Goal: Information Seeking & Learning: Check status

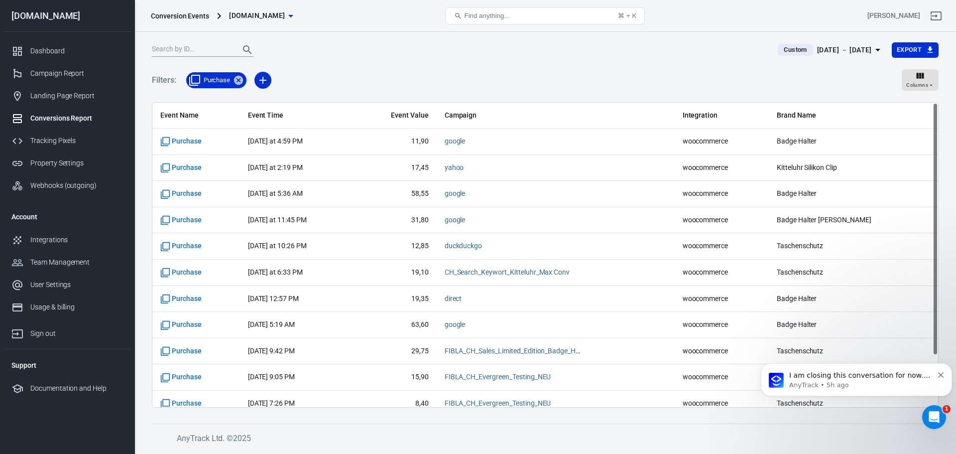
drag, startPoint x: 922, startPoint y: 405, endPoint x: 936, endPoint y: 417, distance: 18.7
click at [936, 417] on icon "Open Intercom Messenger" at bounding box center [934, 417] width 16 height 16
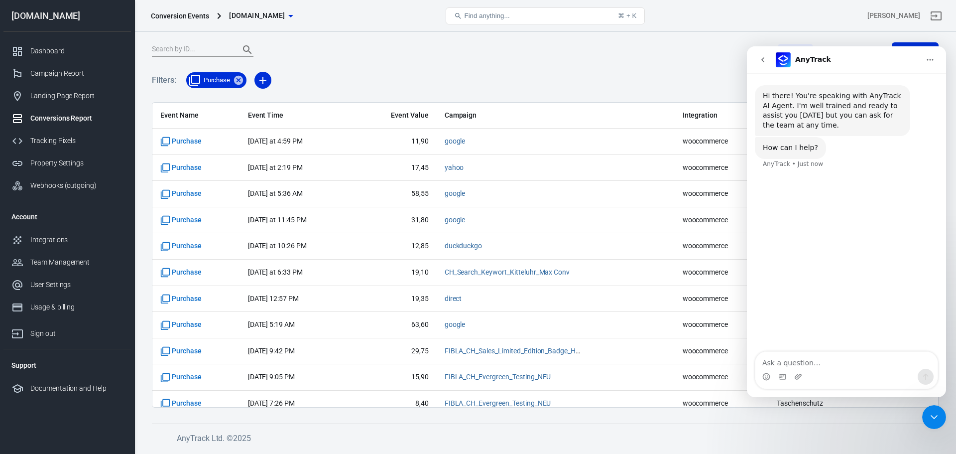
click at [757, 60] on button "go back" at bounding box center [763, 59] width 19 height 19
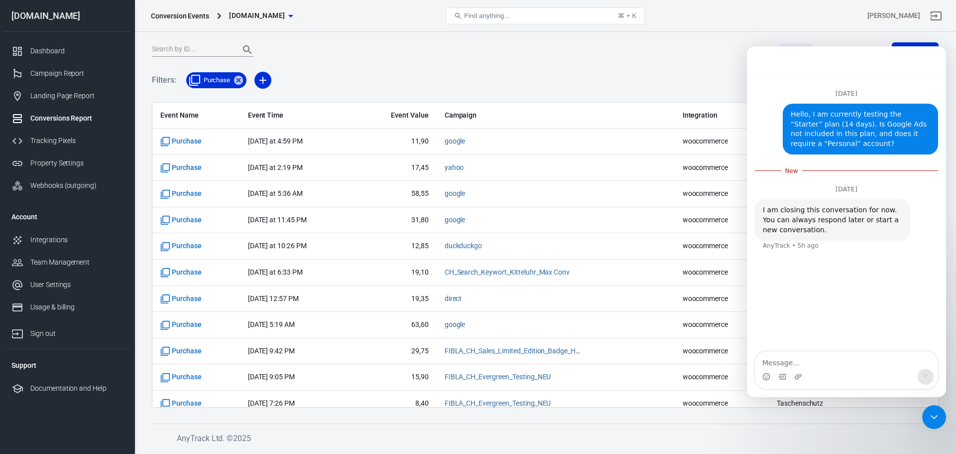
scroll to position [1, 0]
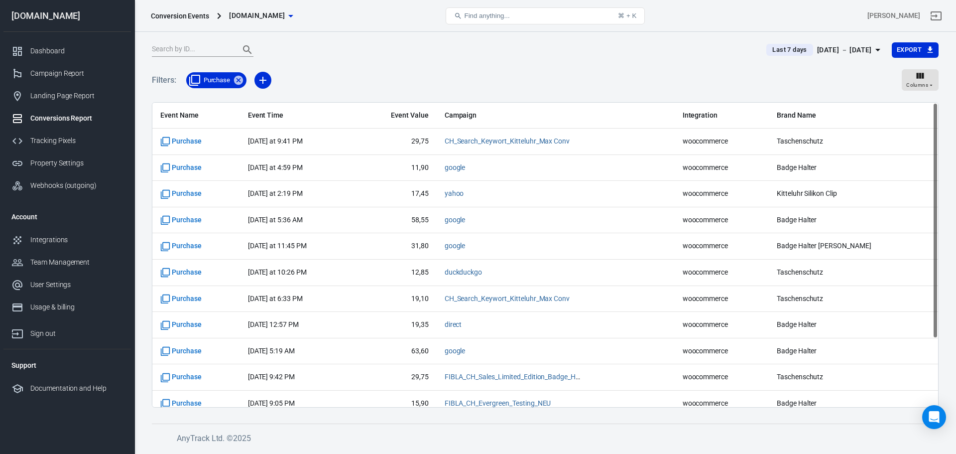
click at [937, 418] on icon "Open Intercom Messenger" at bounding box center [934, 417] width 12 height 12
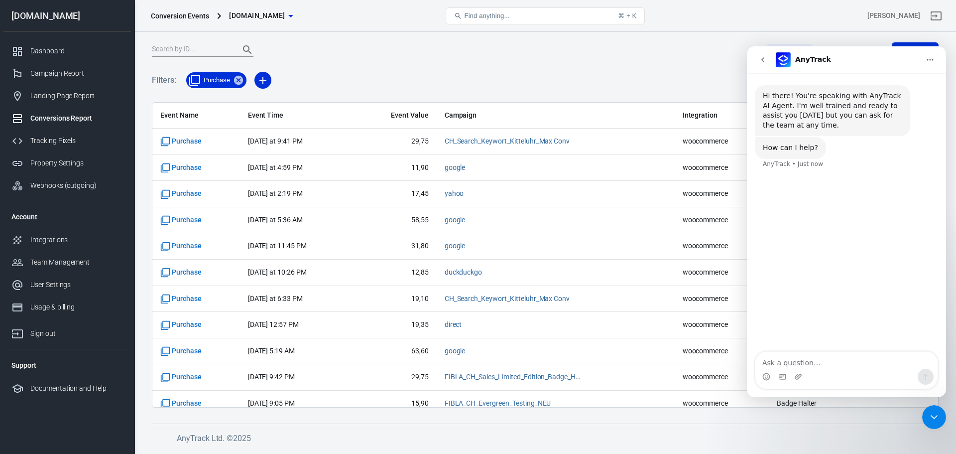
click at [766, 58] on icon "go back" at bounding box center [763, 60] width 8 height 8
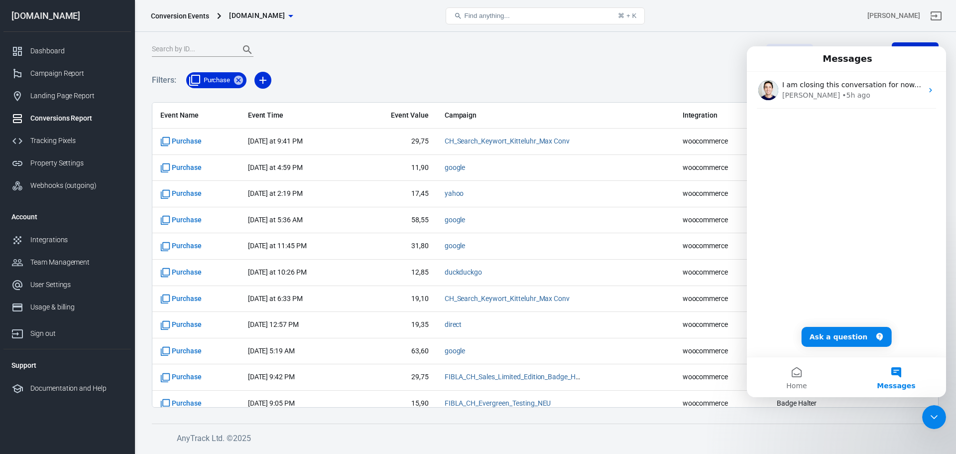
click at [842, 97] on div "• 5h ago" at bounding box center [856, 95] width 28 height 10
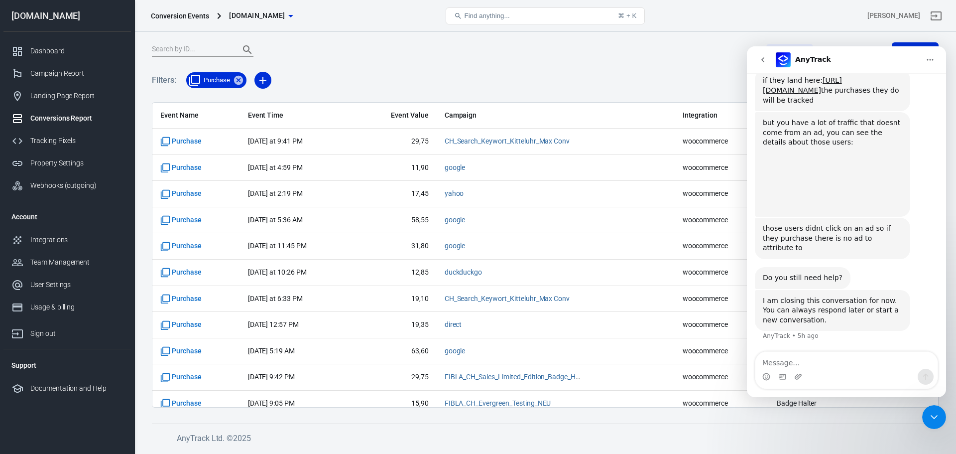
scroll to position [1461, 0]
click at [824, 188] on img "Jose says…" at bounding box center [829, 178] width 133 height 63
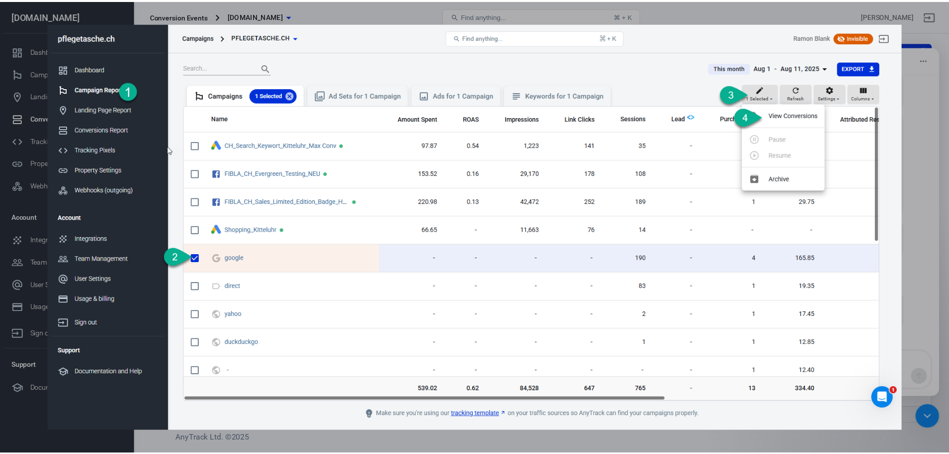
scroll to position [0, 0]
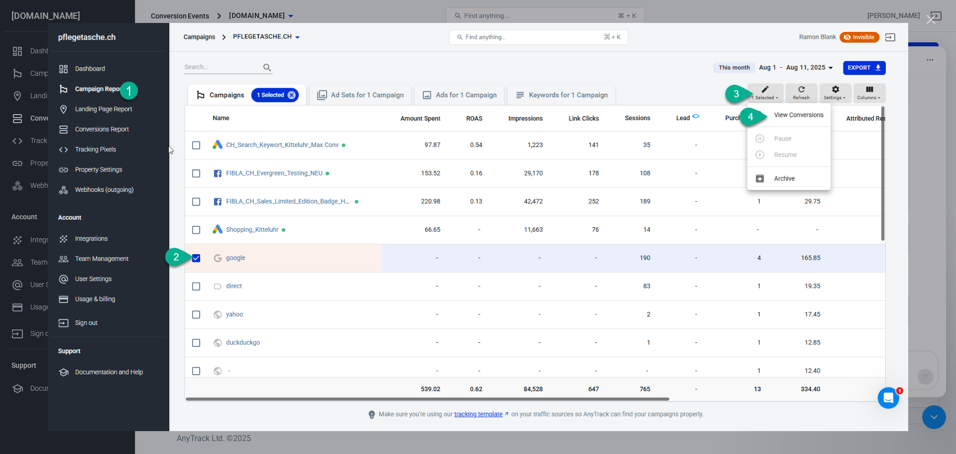
click at [353, 8] on div "Intercom messenger" at bounding box center [478, 227] width 956 height 454
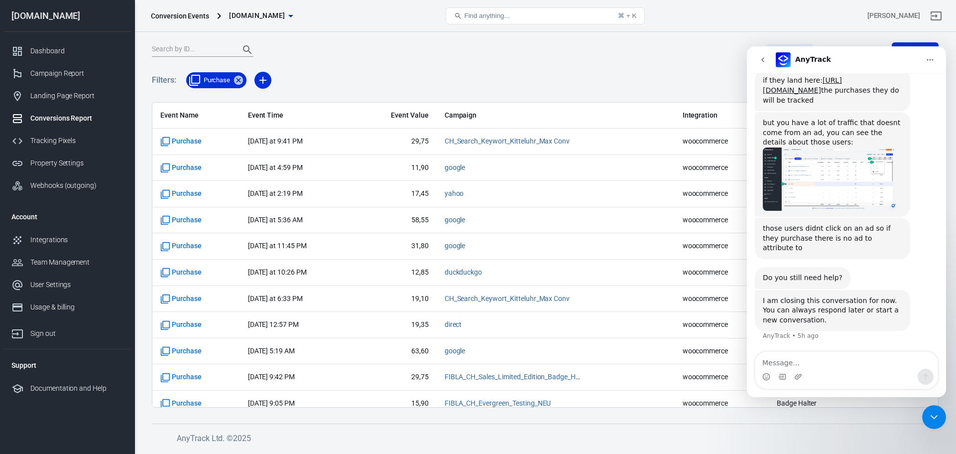
click at [53, 73] on div "Campaign Report" at bounding box center [76, 73] width 93 height 10
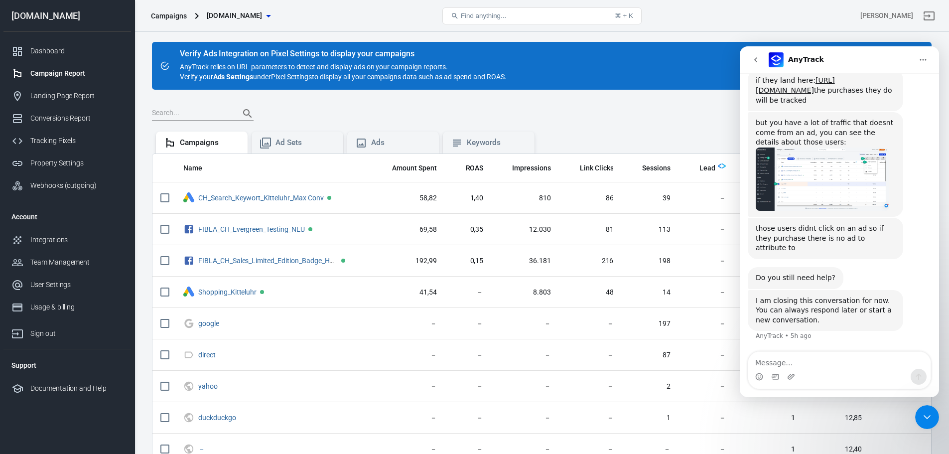
click at [800, 174] on img "Jose says…" at bounding box center [822, 178] width 133 height 63
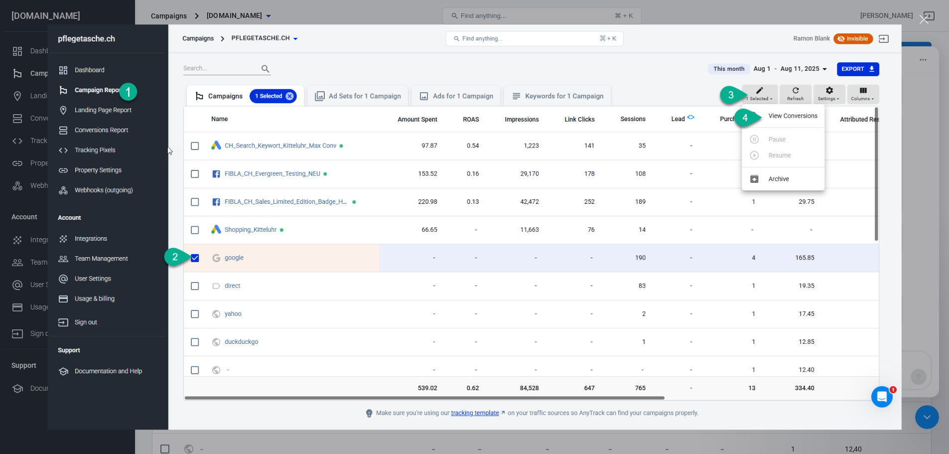
click at [683, 13] on div "Intercom messenger" at bounding box center [474, 227] width 949 height 454
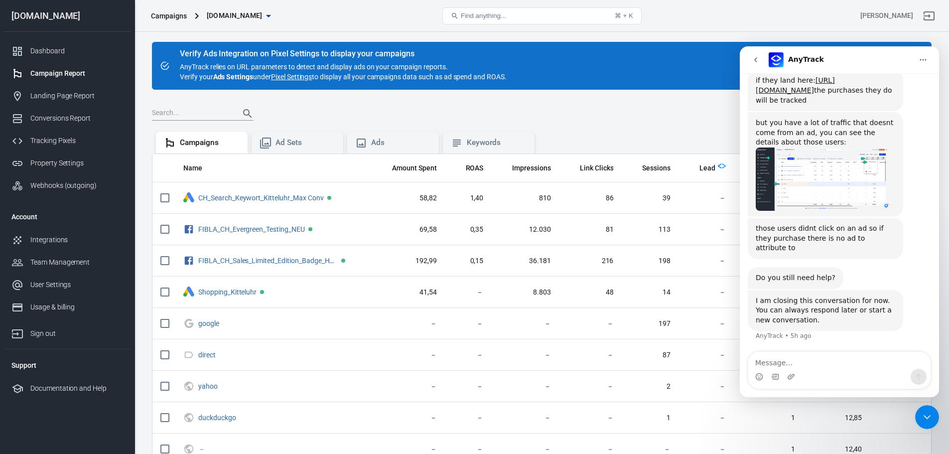
click at [930, 419] on icon "Close Intercom Messenger" at bounding box center [927, 417] width 12 height 12
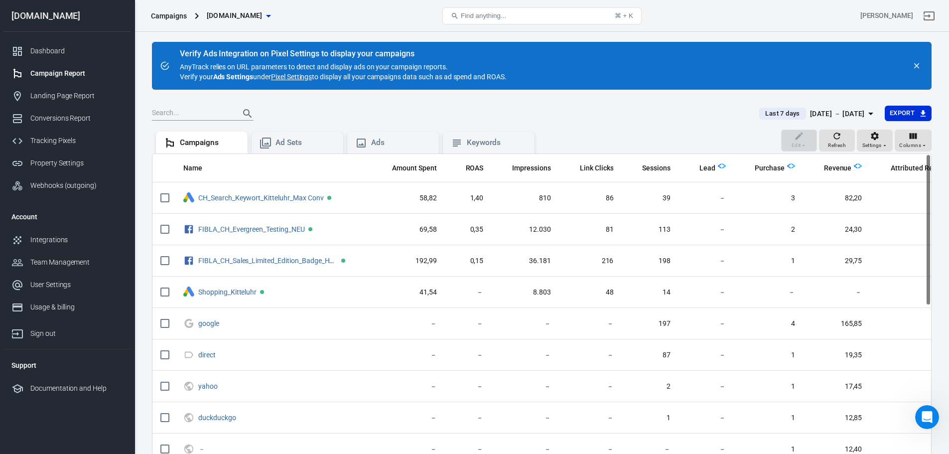
scroll to position [1461, 0]
click at [865, 112] on icon "button" at bounding box center [871, 114] width 12 height 12
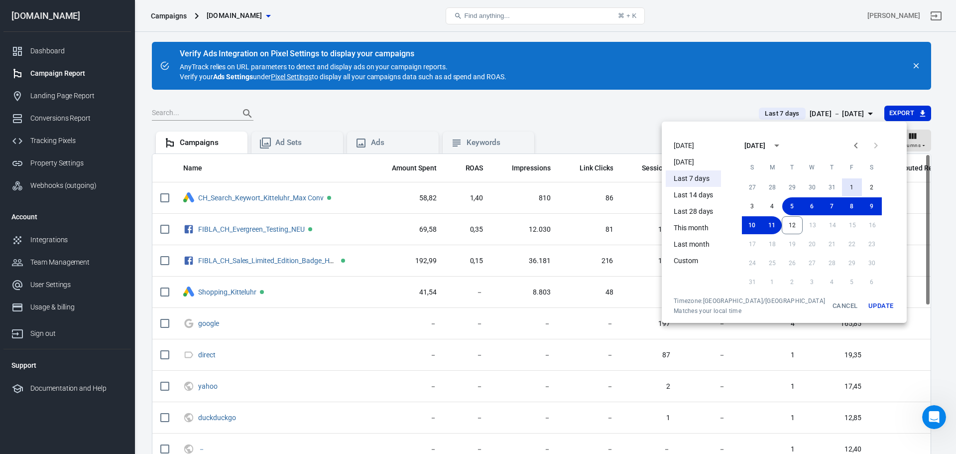
click at [842, 182] on button "1" at bounding box center [852, 187] width 20 height 18
click at [785, 218] on button "12" at bounding box center [792, 225] width 21 height 18
click at [865, 304] on button "Update" at bounding box center [881, 306] width 32 height 18
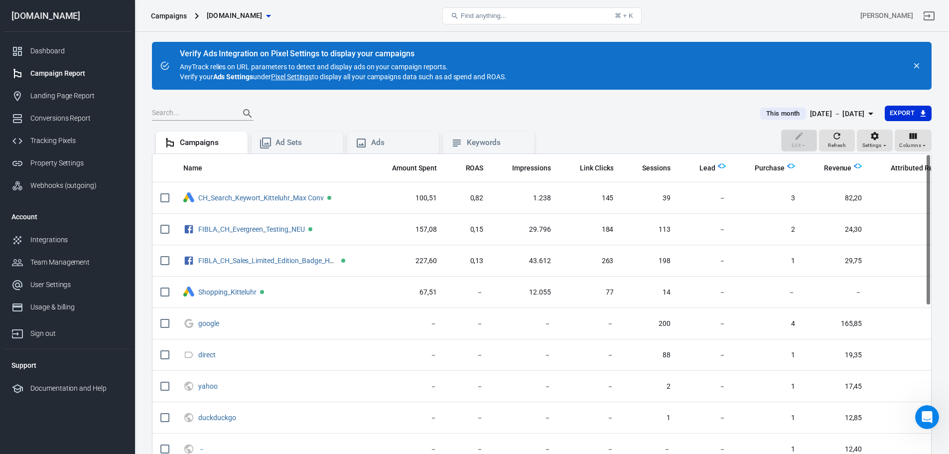
click at [166, 324] on input "scrollable content" at bounding box center [164, 323] width 21 height 21
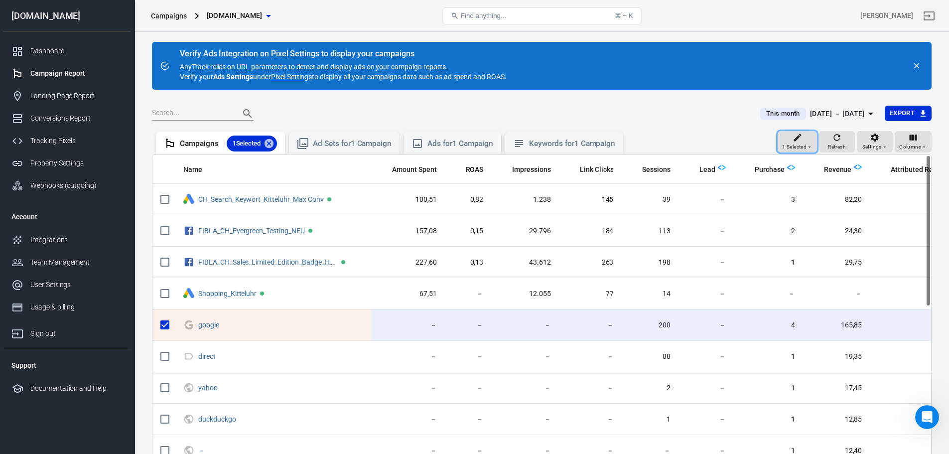
click at [806, 140] on div "1 Selected" at bounding box center [797, 141] width 30 height 19
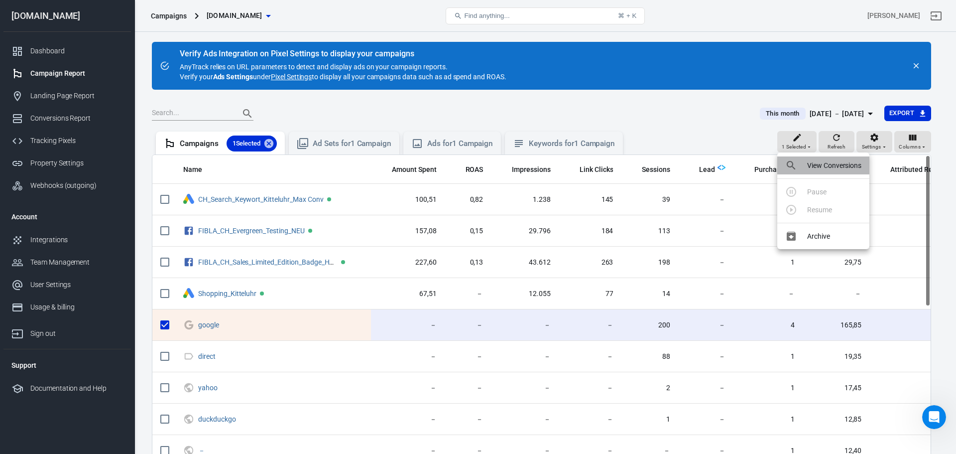
click at [815, 162] on p "View Conversions" at bounding box center [834, 165] width 54 height 10
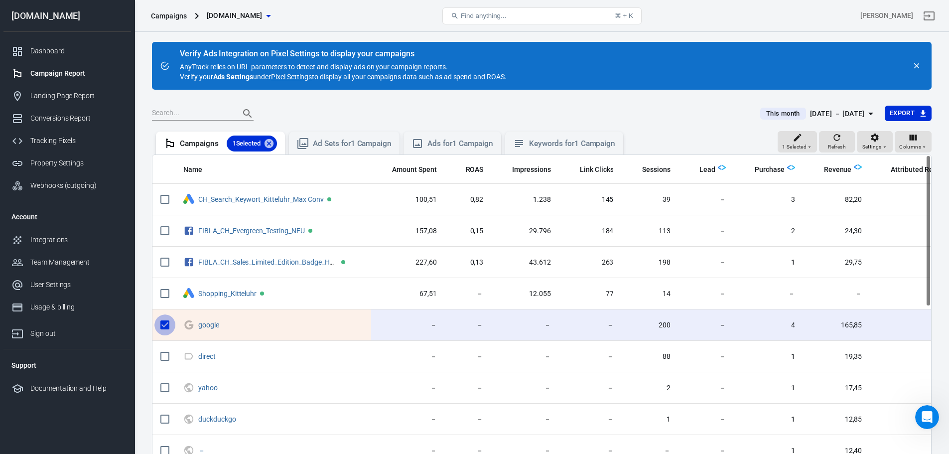
click at [163, 326] on input "scrollable content" at bounding box center [164, 324] width 21 height 21
checkbox input "false"
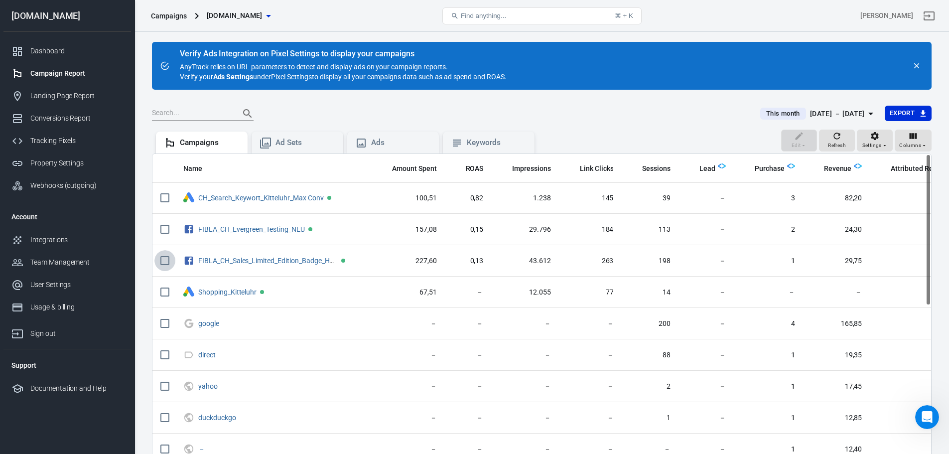
click at [164, 264] on input "scrollable content" at bounding box center [164, 260] width 21 height 21
checkbox input "true"
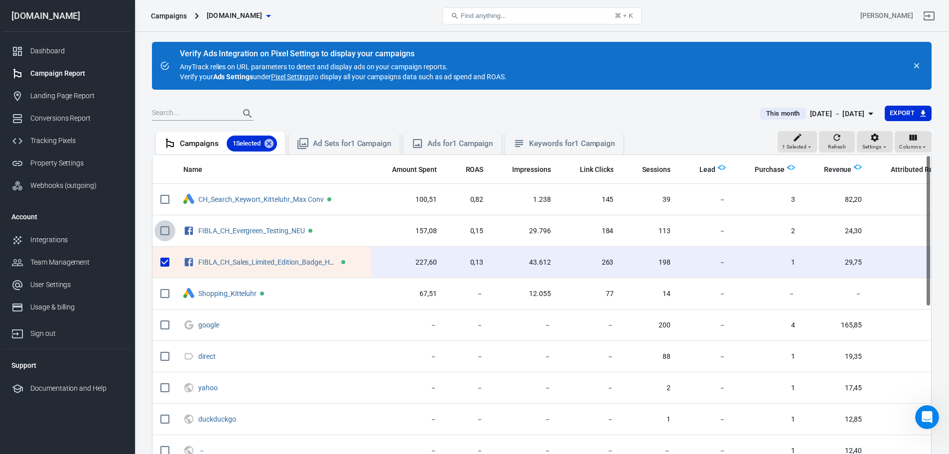
click at [163, 228] on input "scrollable content" at bounding box center [164, 230] width 21 height 21
checkbox input "true"
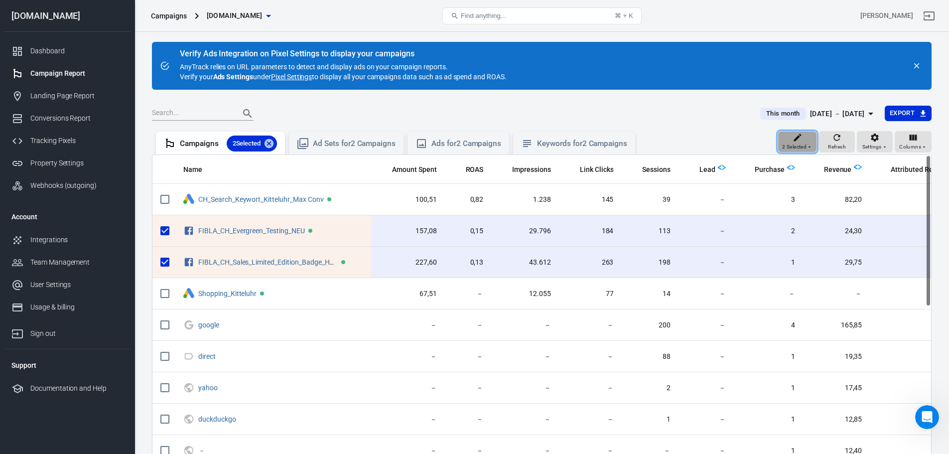
click at [801, 137] on icon "button" at bounding box center [797, 137] width 10 height 10
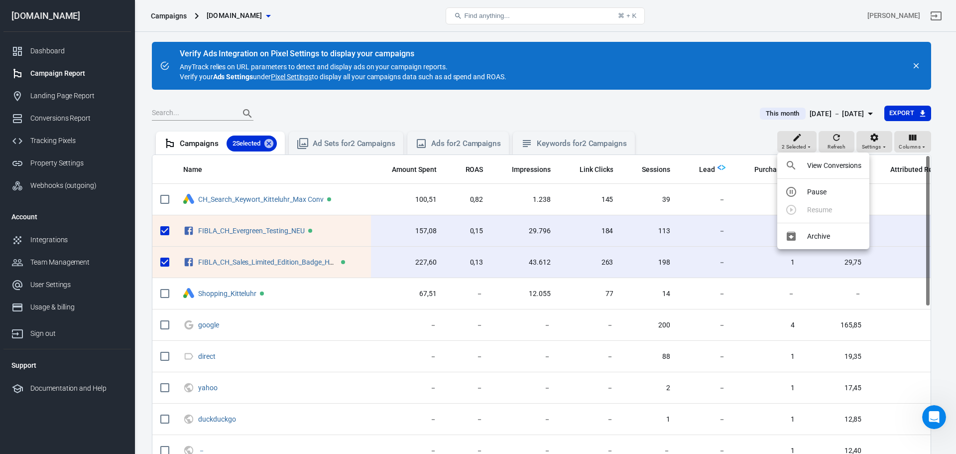
click at [837, 167] on p "View Conversions" at bounding box center [834, 165] width 54 height 10
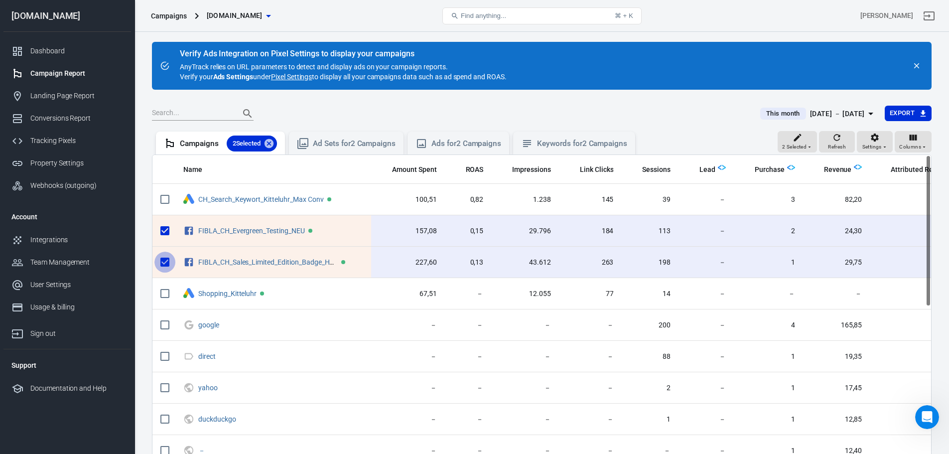
click at [165, 264] on input "scrollable content" at bounding box center [164, 262] width 21 height 21
checkbox input "false"
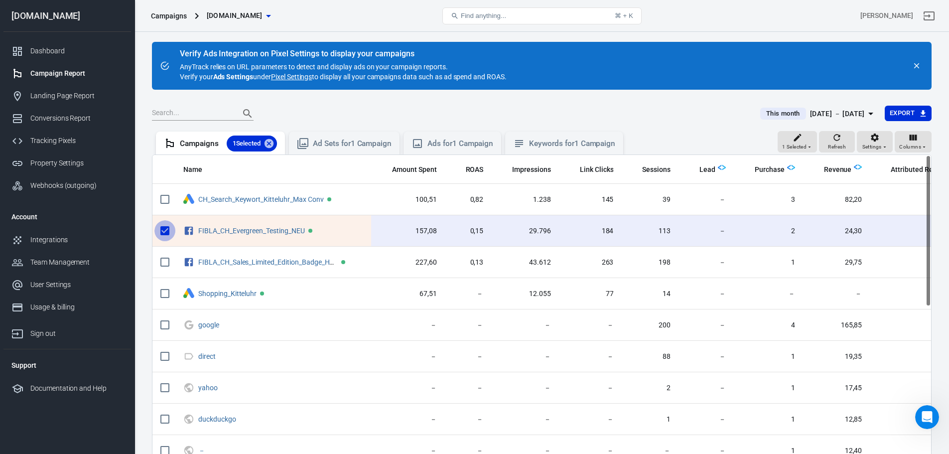
click at [162, 228] on input "scrollable content" at bounding box center [164, 230] width 21 height 21
checkbox input "false"
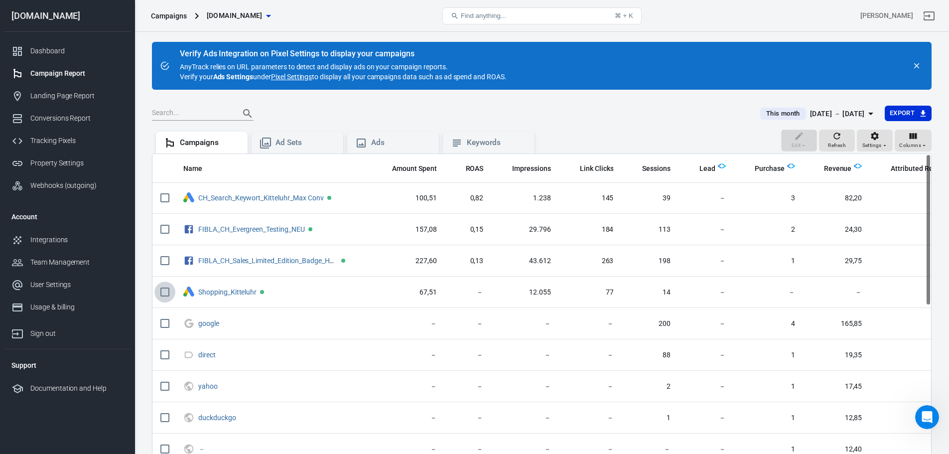
click at [165, 291] on input "scrollable content" at bounding box center [164, 291] width 21 height 21
checkbox input "true"
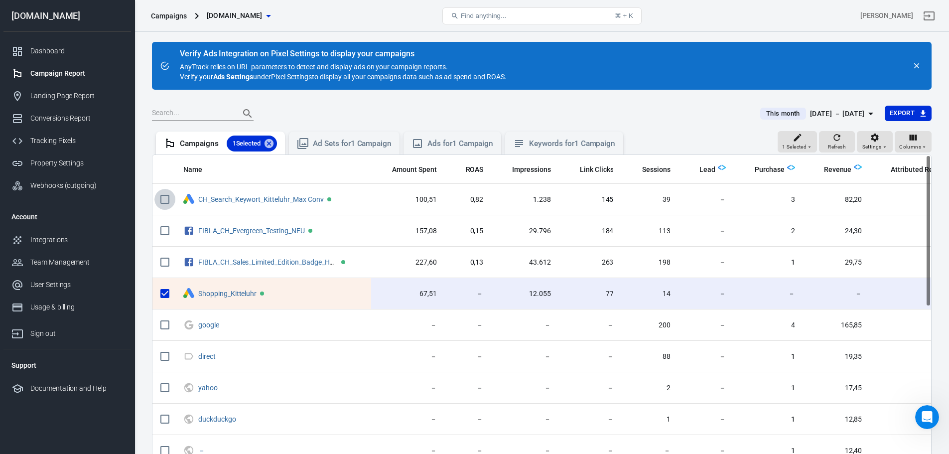
click at [167, 200] on input "scrollable content" at bounding box center [164, 199] width 21 height 21
checkbox input "true"
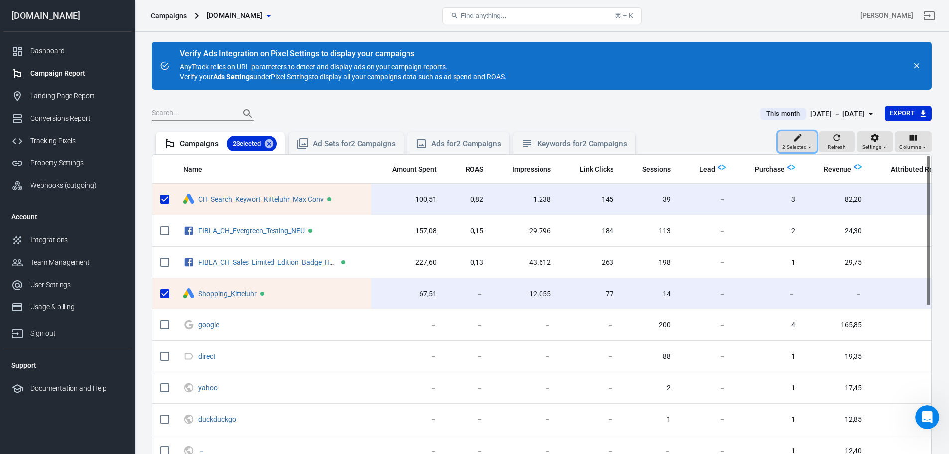
click at [794, 151] on button "2 Selected" at bounding box center [797, 142] width 39 height 22
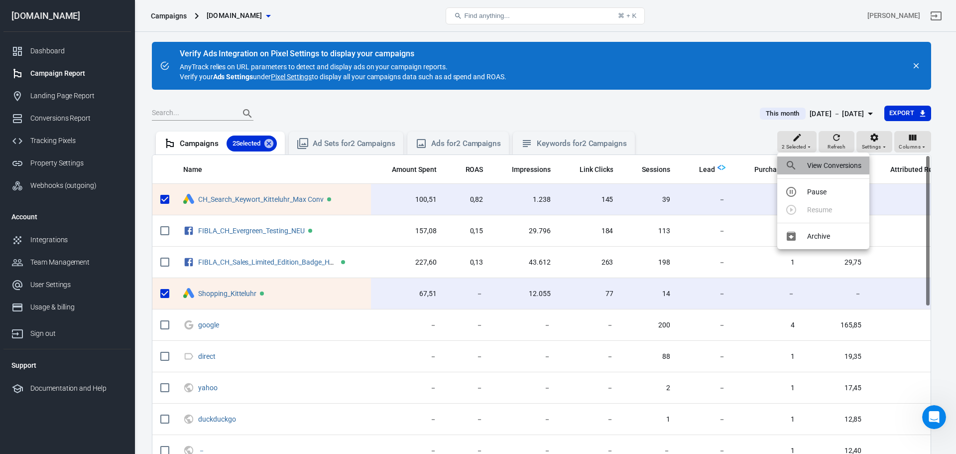
click at [818, 168] on p "View Conversions" at bounding box center [834, 165] width 54 height 10
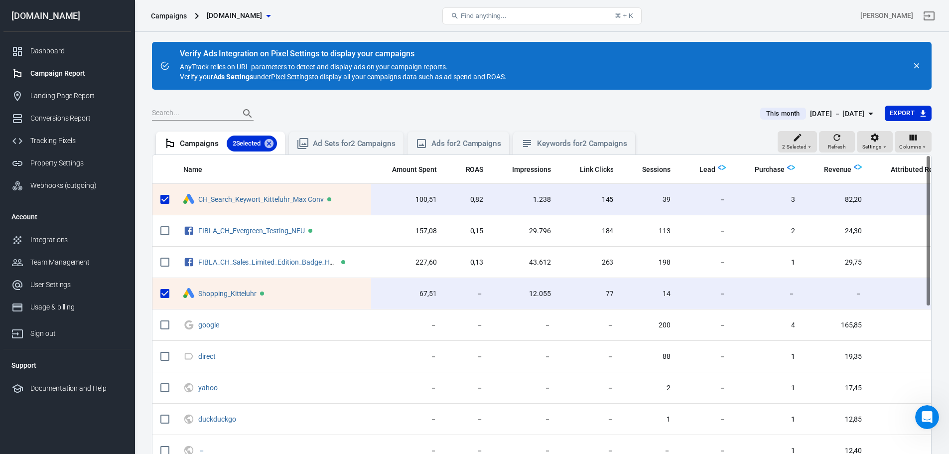
click at [167, 295] on input "scrollable content" at bounding box center [164, 293] width 21 height 21
checkbox input "false"
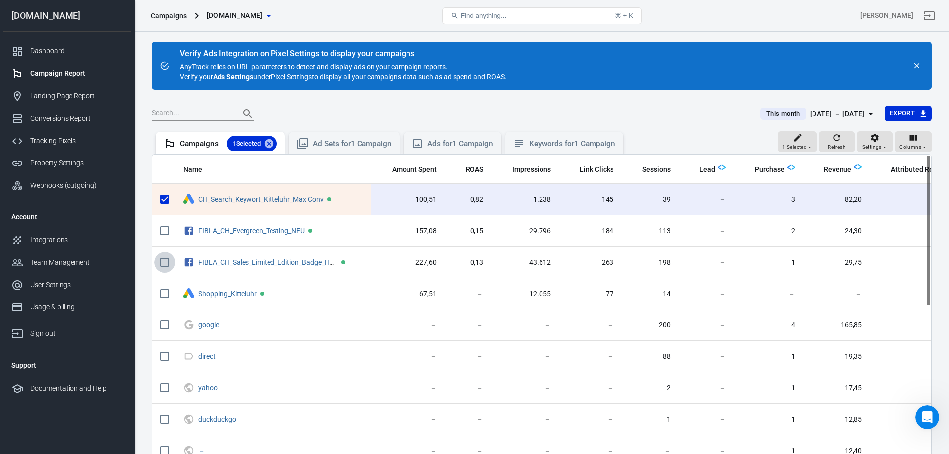
click at [168, 254] on input "scrollable content" at bounding box center [164, 262] width 21 height 21
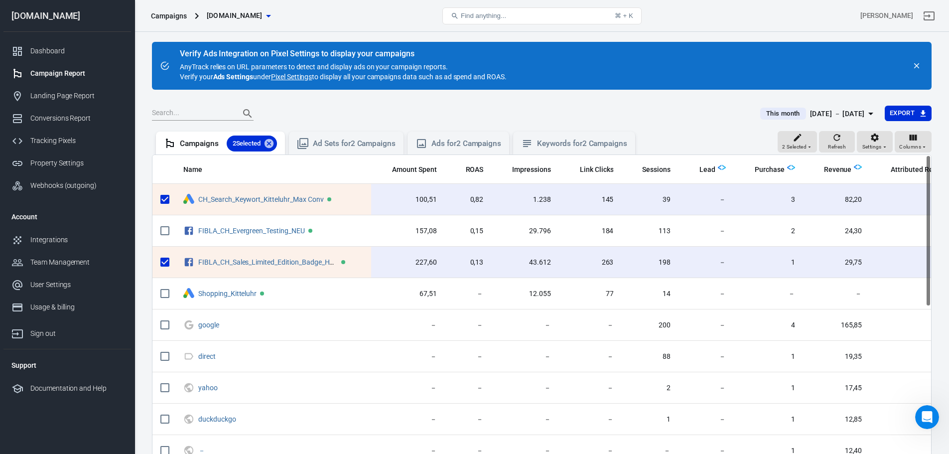
click at [166, 258] on input "scrollable content" at bounding box center [164, 262] width 21 height 21
checkbox input "false"
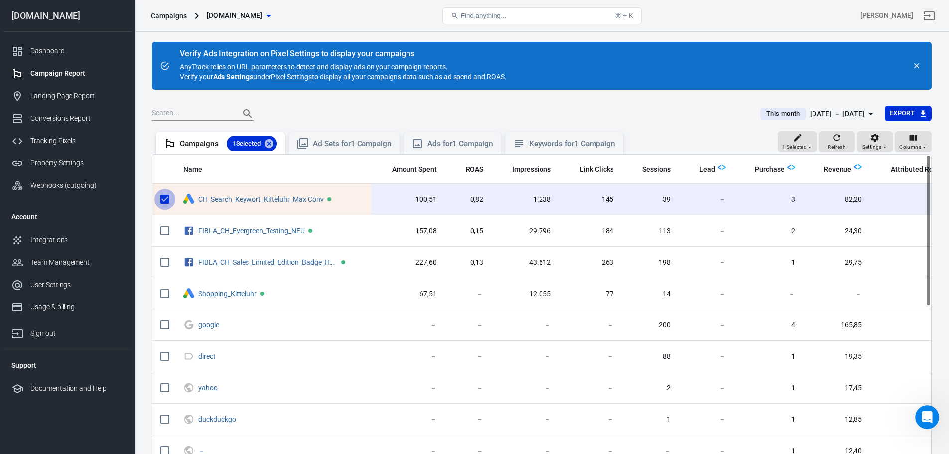
click at [166, 198] on input "scrollable content" at bounding box center [164, 199] width 21 height 21
checkbox input "false"
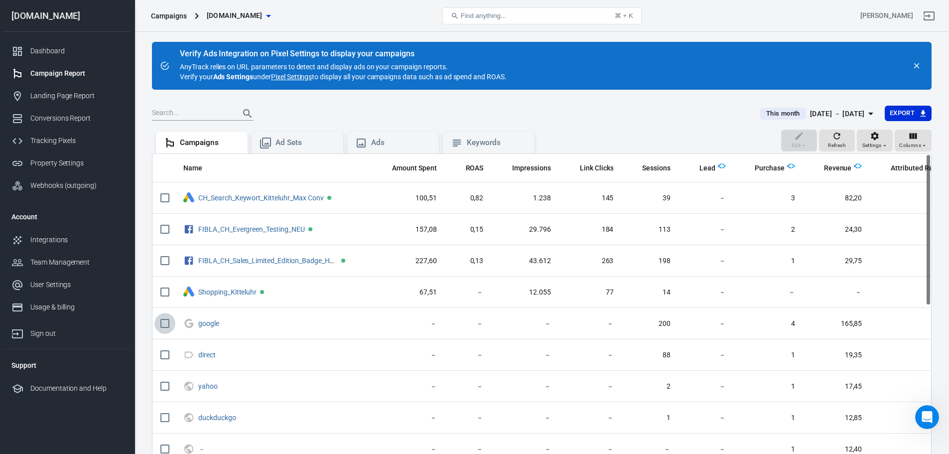
click at [165, 324] on input "scrollable content" at bounding box center [164, 323] width 21 height 21
checkbox input "true"
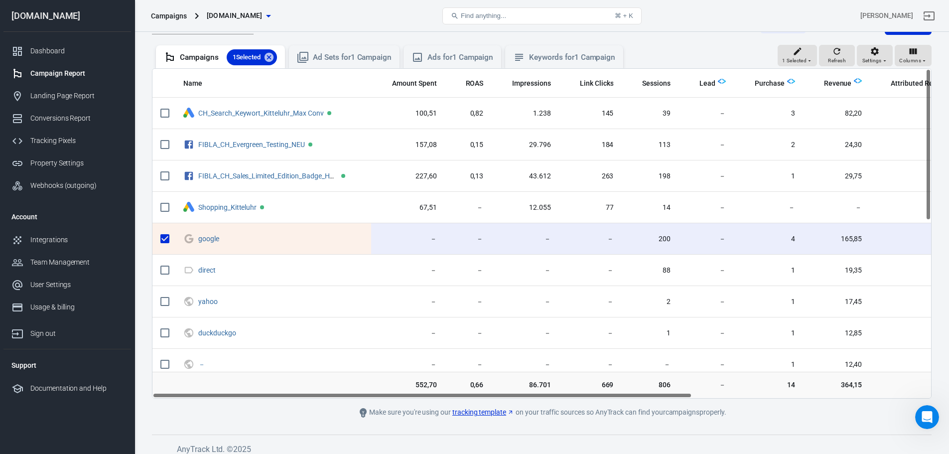
scroll to position [94, 0]
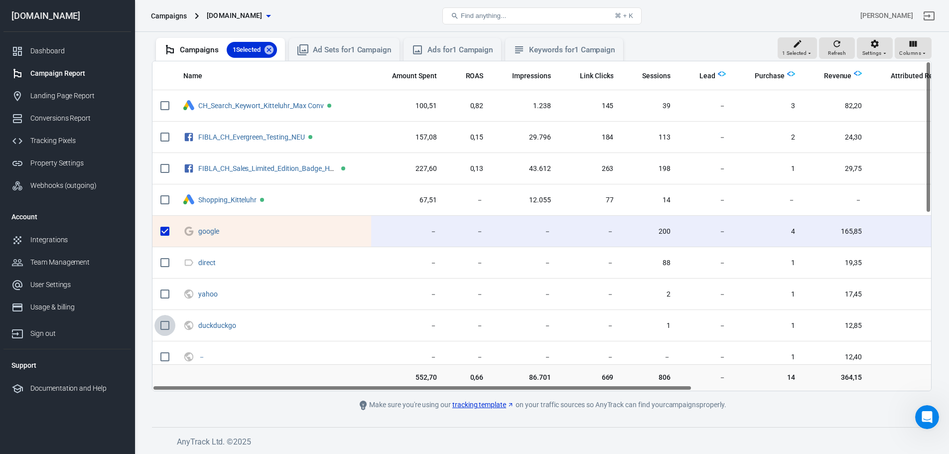
drag, startPoint x: 167, startPoint y: 329, endPoint x: 170, endPoint y: 314, distance: 15.3
click at [167, 328] on input "scrollable content" at bounding box center [164, 325] width 21 height 21
checkbox input "true"
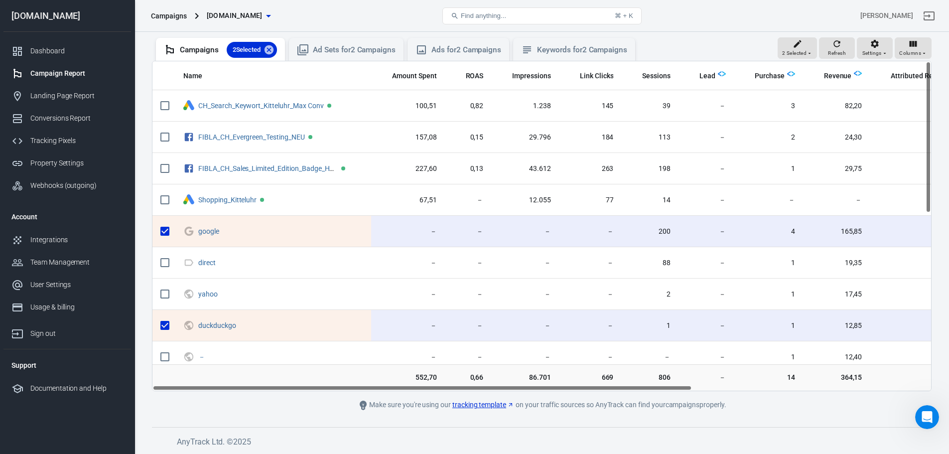
click at [168, 290] on input "scrollable content" at bounding box center [164, 293] width 21 height 21
checkbox input "true"
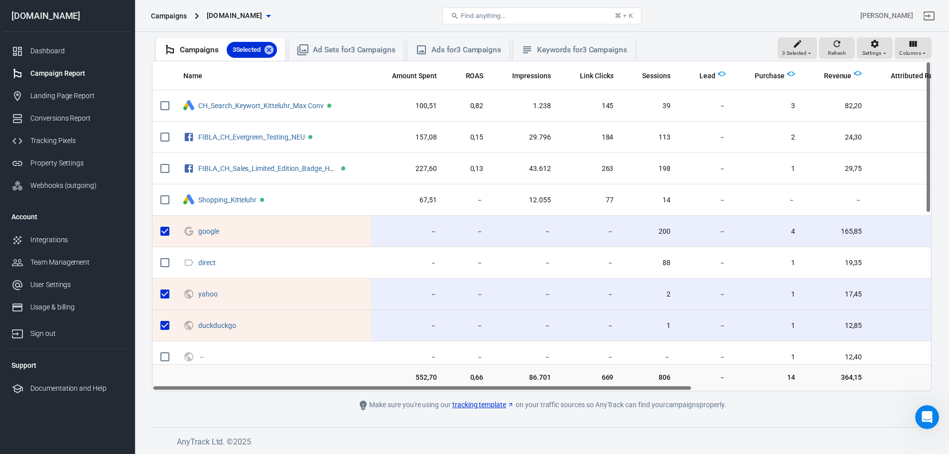
click at [161, 261] on input "scrollable content" at bounding box center [164, 262] width 21 height 21
checkbox input "true"
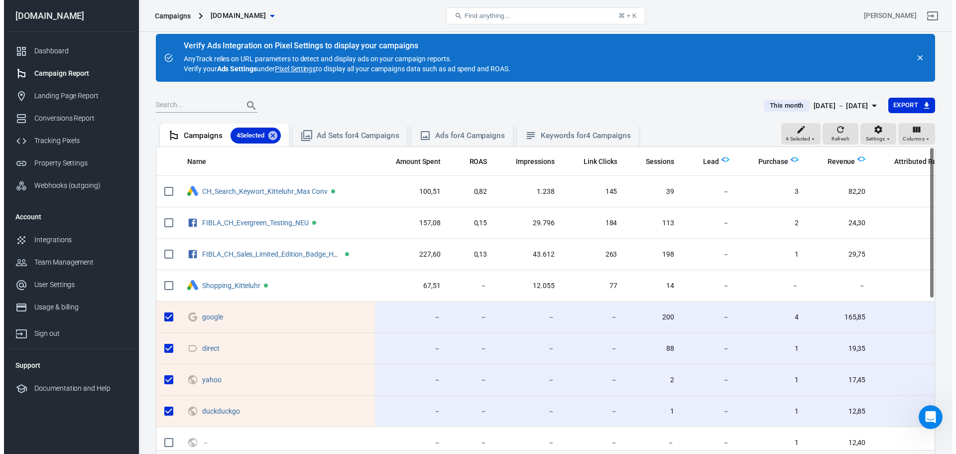
scroll to position [0, 0]
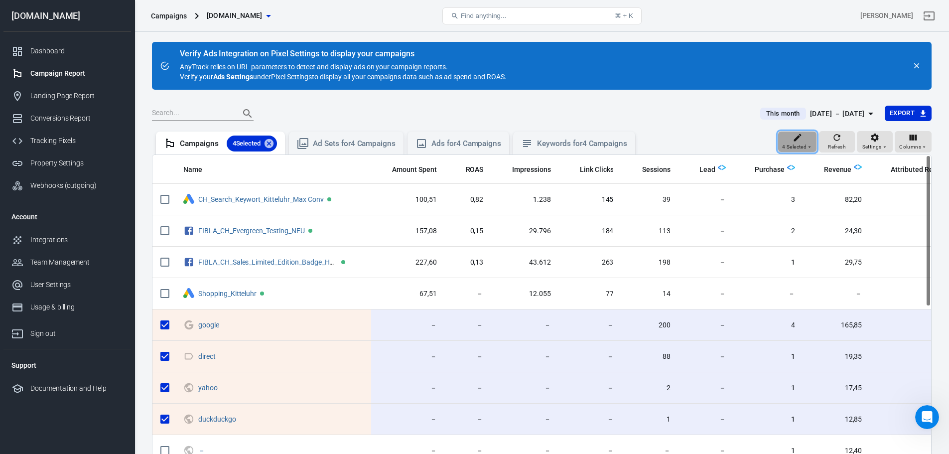
click at [797, 142] on span "4 Selected" at bounding box center [794, 146] width 24 height 9
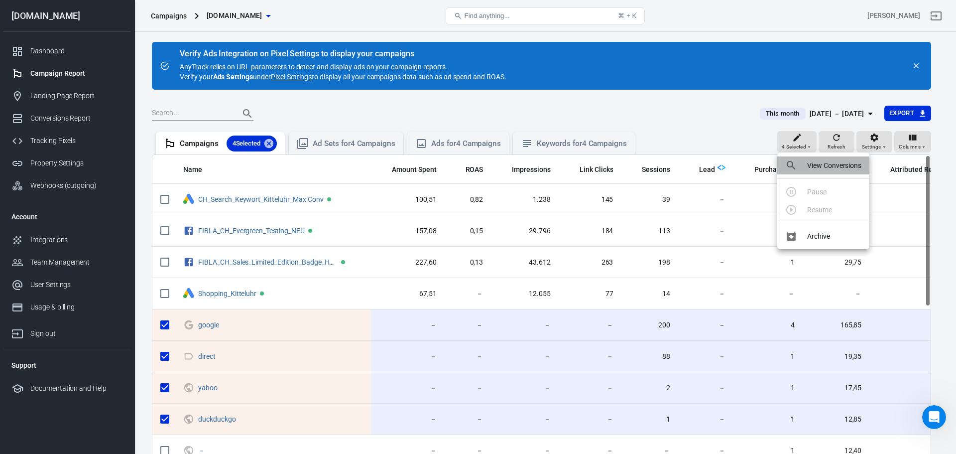
click at [801, 163] on div at bounding box center [794, 165] width 18 height 12
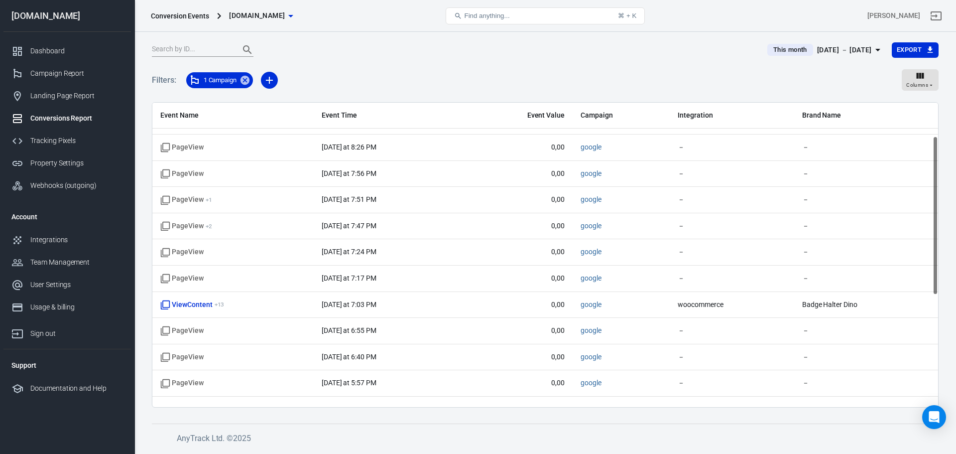
scroll to position [277, 0]
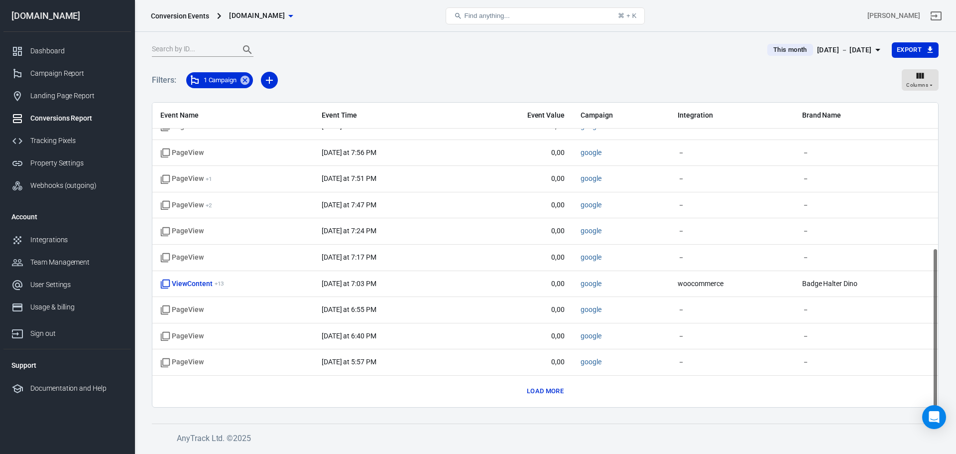
click at [554, 395] on button "Load more" at bounding box center [545, 391] width 42 height 15
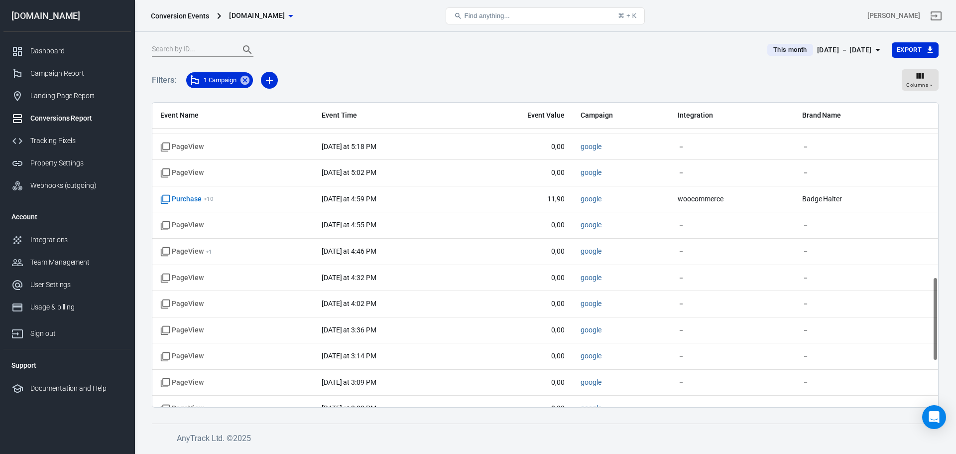
scroll to position [801, 0]
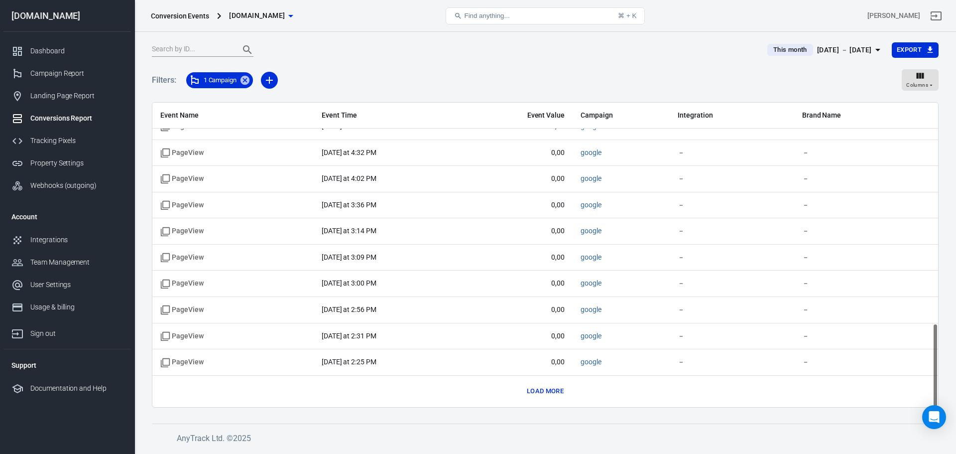
click at [532, 392] on button "Load more" at bounding box center [545, 391] width 42 height 15
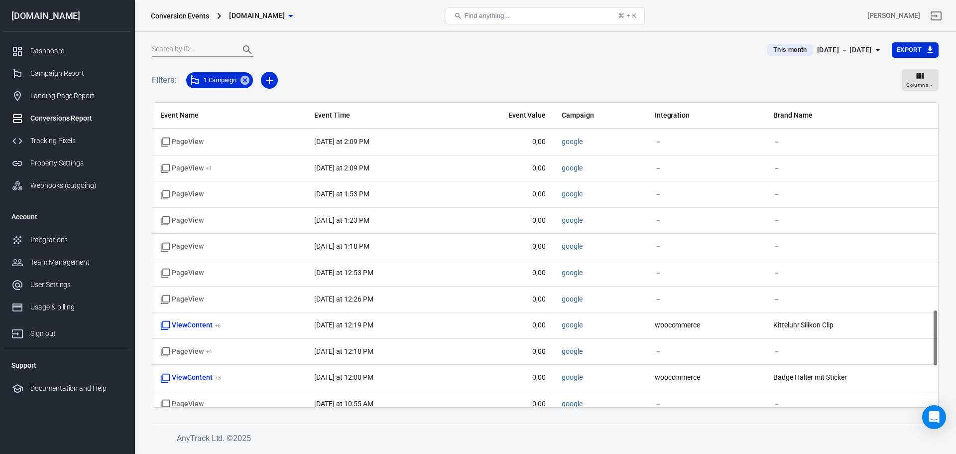
scroll to position [1324, 0]
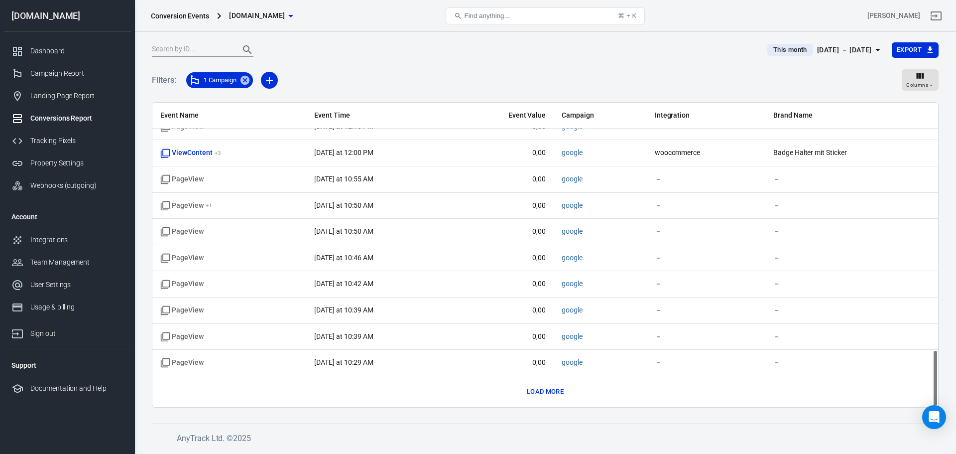
click at [539, 387] on button "Load more" at bounding box center [545, 391] width 42 height 15
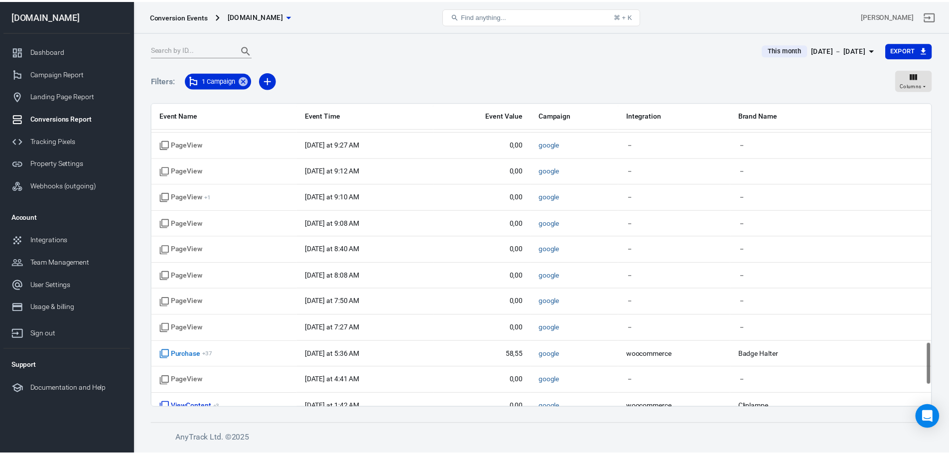
scroll to position [1673, 0]
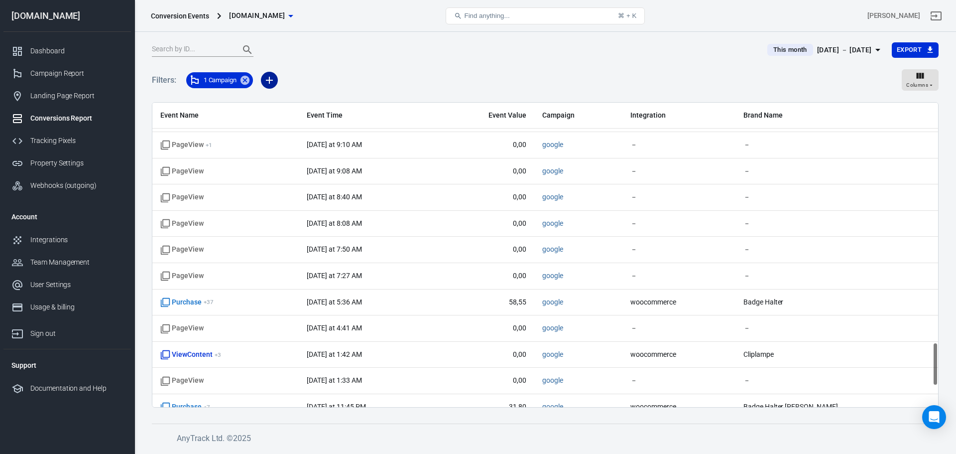
click at [269, 78] on icon "button" at bounding box center [269, 80] width 12 height 12
click at [291, 98] on li "Event Name" at bounding box center [296, 102] width 68 height 18
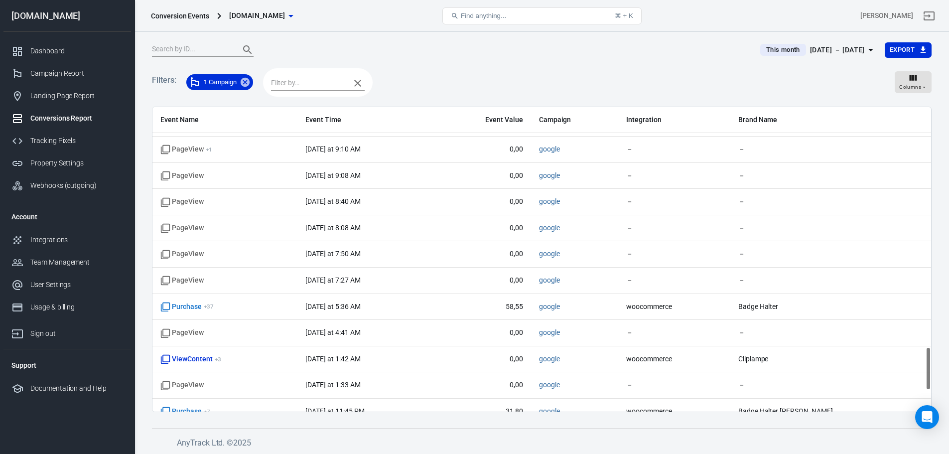
click at [299, 88] on input "text" at bounding box center [308, 83] width 74 height 12
type input "pur"
click at [305, 99] on li "Purchase" at bounding box center [319, 103] width 94 height 16
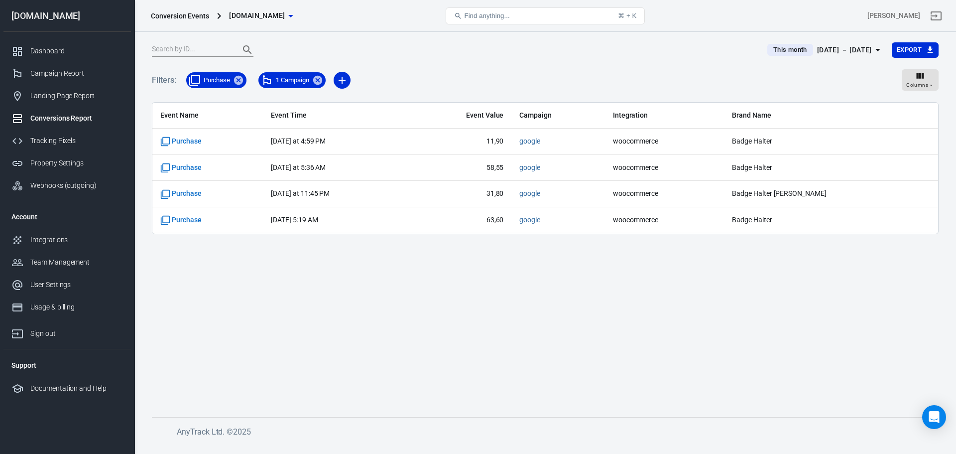
click at [208, 170] on span "Purchase" at bounding box center [207, 168] width 95 height 10
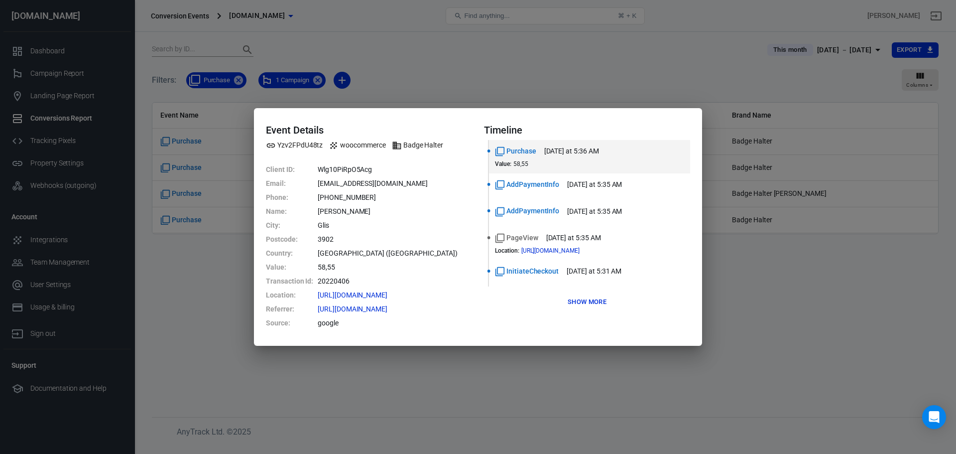
click at [592, 304] on button "Show more" at bounding box center [587, 301] width 44 height 15
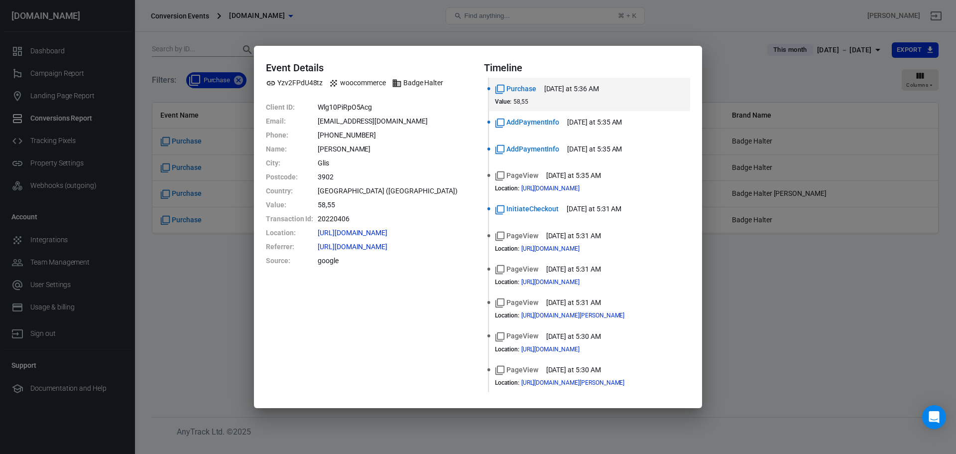
click at [189, 276] on div "Event Details Yzv2FPdU48tz woocommerce Badge Halter Client ID : Wlg10PiRpO5Acg …" at bounding box center [478, 227] width 956 height 454
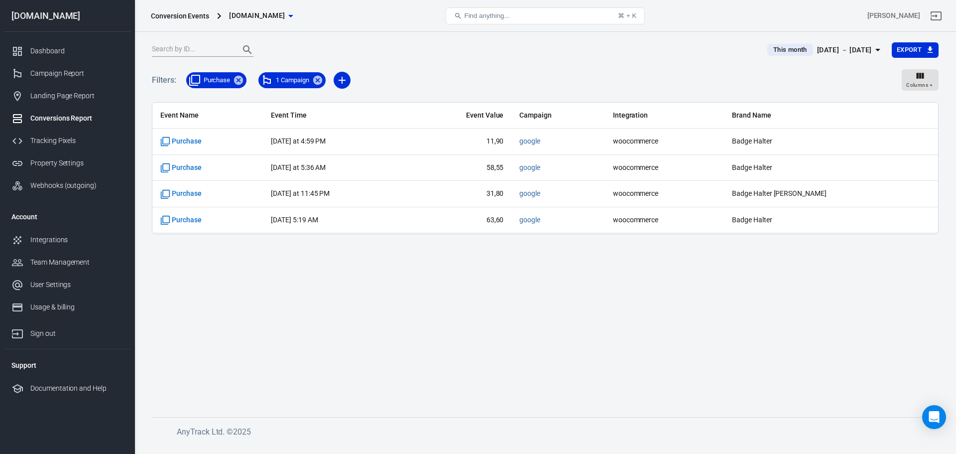
click at [52, 74] on div "Campaign Report" at bounding box center [76, 73] width 93 height 10
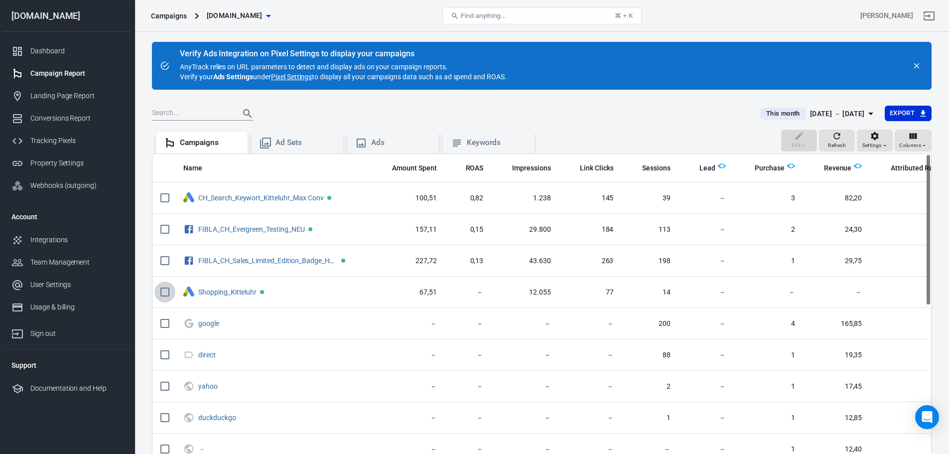
click at [168, 289] on input "scrollable content" at bounding box center [164, 291] width 21 height 21
checkbox input "true"
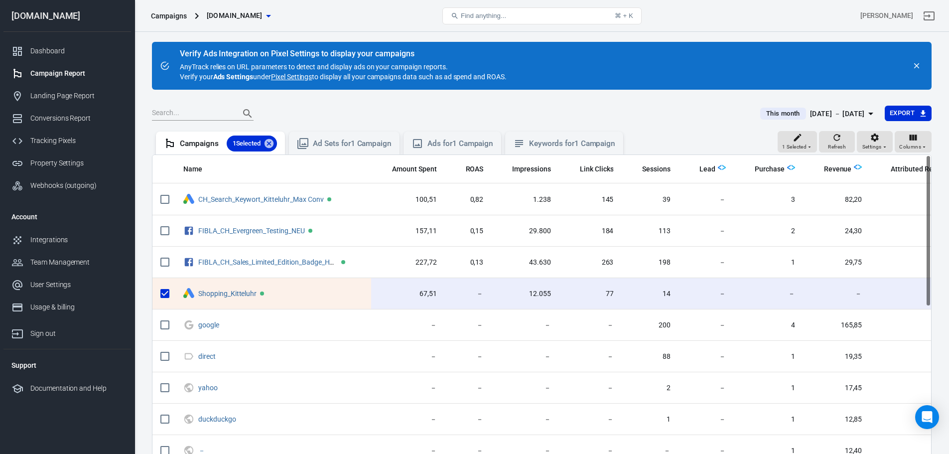
click at [166, 202] on input "scrollable content" at bounding box center [164, 199] width 21 height 21
checkbox input "true"
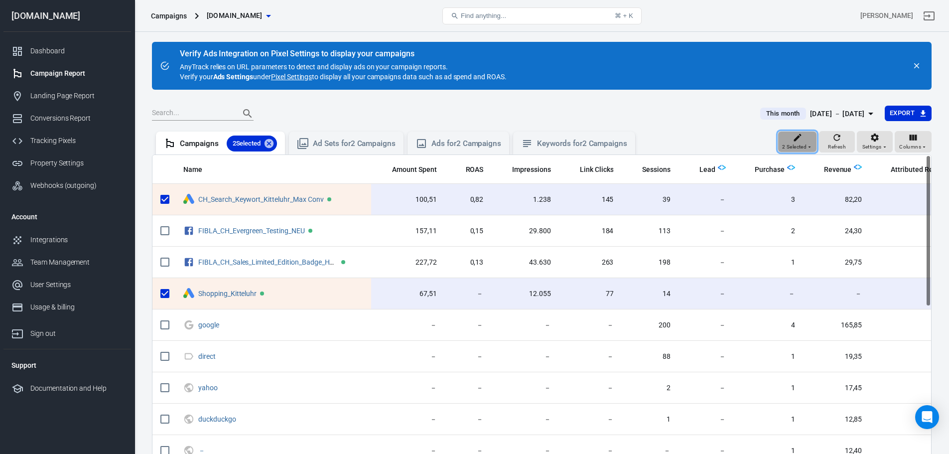
click at [794, 145] on span "2 Selected" at bounding box center [794, 146] width 24 height 9
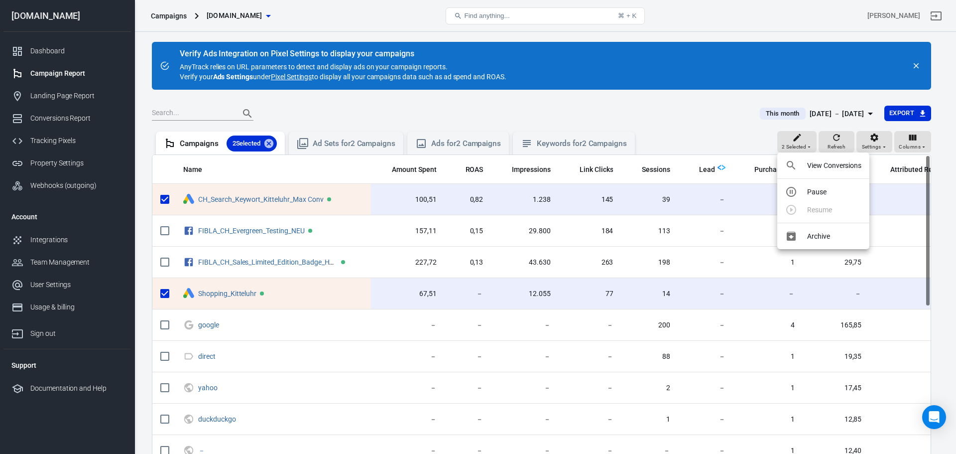
click at [822, 161] on p "View Conversions" at bounding box center [834, 165] width 54 height 10
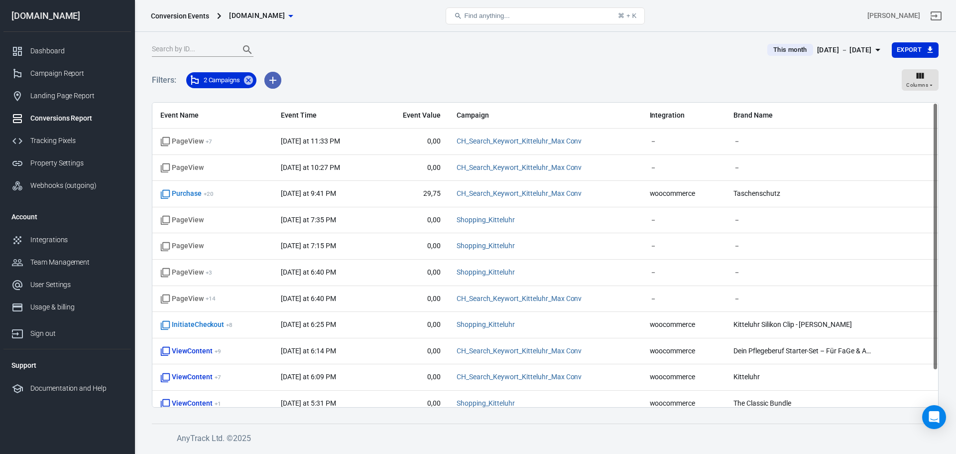
click at [275, 81] on icon "button" at bounding box center [273, 80] width 12 height 12
click at [314, 102] on li "Event Name" at bounding box center [299, 102] width 68 height 18
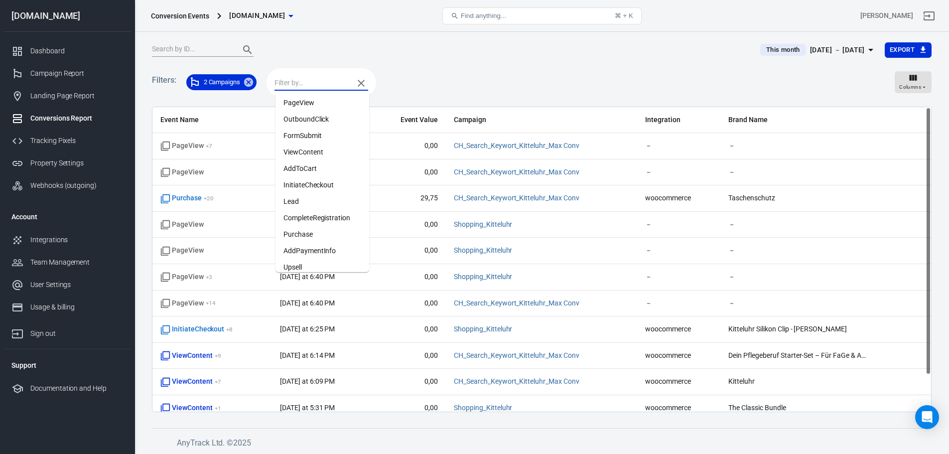
click at [311, 83] on input "text" at bounding box center [311, 83] width 74 height 12
type input "purch"
click at [314, 102] on li "Purchase" at bounding box center [322, 103] width 94 height 16
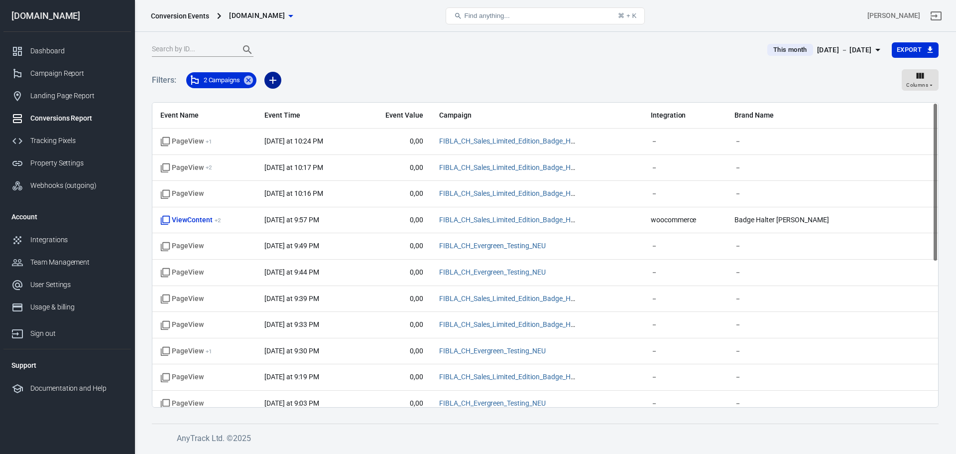
click at [277, 78] on icon "button" at bounding box center [273, 80] width 12 height 12
click at [294, 96] on li "Event Name" at bounding box center [299, 102] width 68 height 18
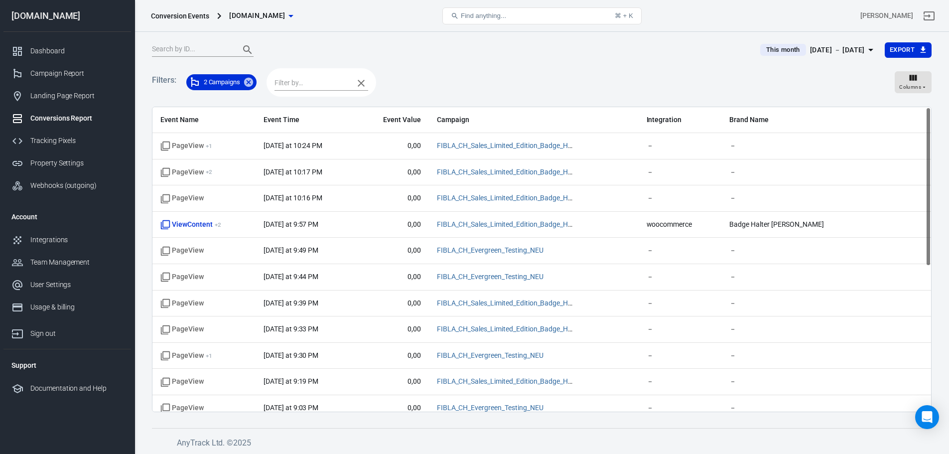
click at [309, 82] on input "text" at bounding box center [311, 83] width 74 height 12
type input "purch"
click at [315, 103] on li "Purchase" at bounding box center [322, 103] width 94 height 16
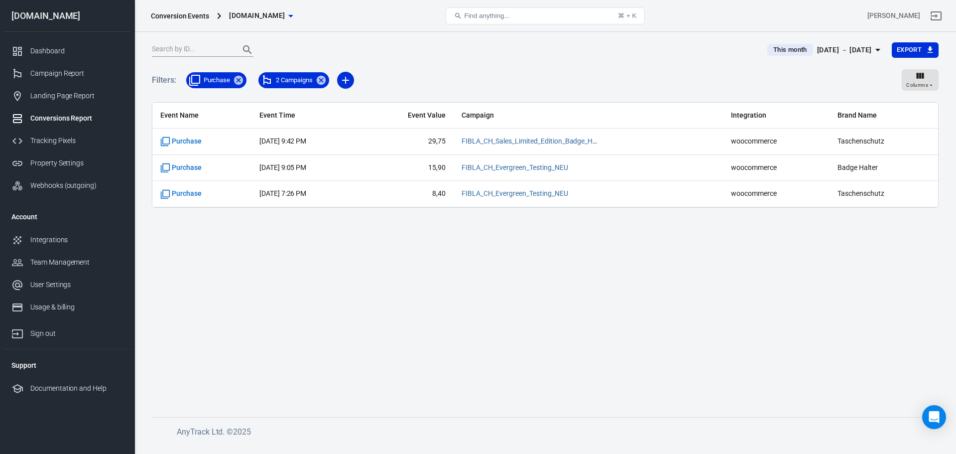
click at [342, 194] on span "Aug 8, 2025, 7:26 PM" at bounding box center [306, 194] width 93 height 10
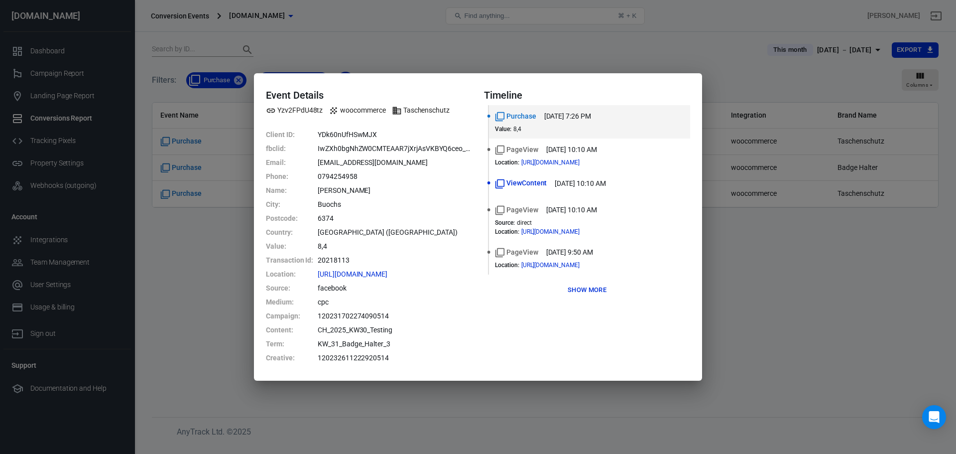
click at [754, 187] on div "Event Details Yzv2FPdU48tz woocommerce Taschenschutz Client ID : YDk60nUfHSwMJX…" at bounding box center [478, 227] width 956 height 454
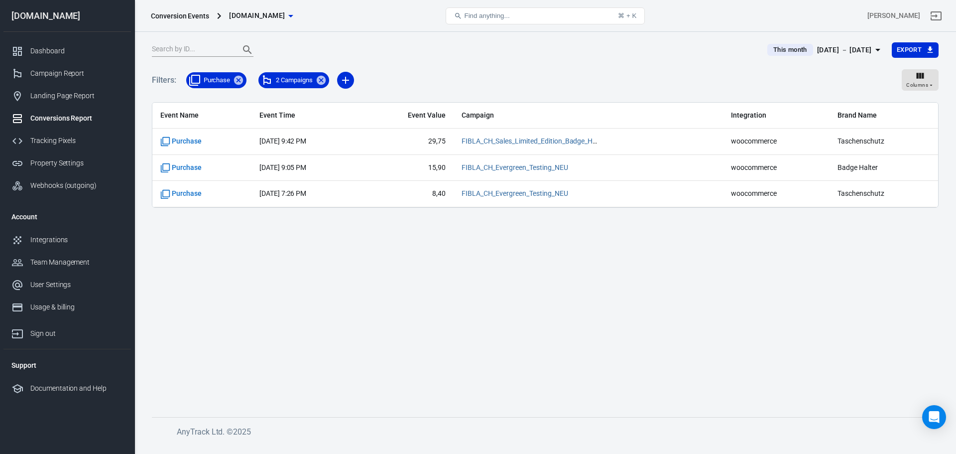
click at [346, 166] on span "Aug 8, 2025, 9:05 PM" at bounding box center [306, 168] width 93 height 10
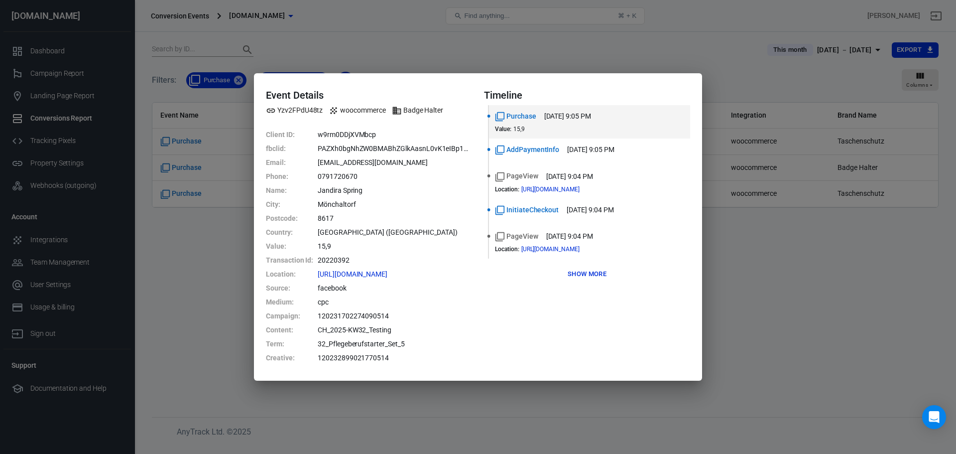
click at [763, 280] on div "Event Details Yzv2FPdU48tz woocommerce Badge Halter Client ID : w9rm0DDjXVMbcp …" at bounding box center [478, 227] width 956 height 454
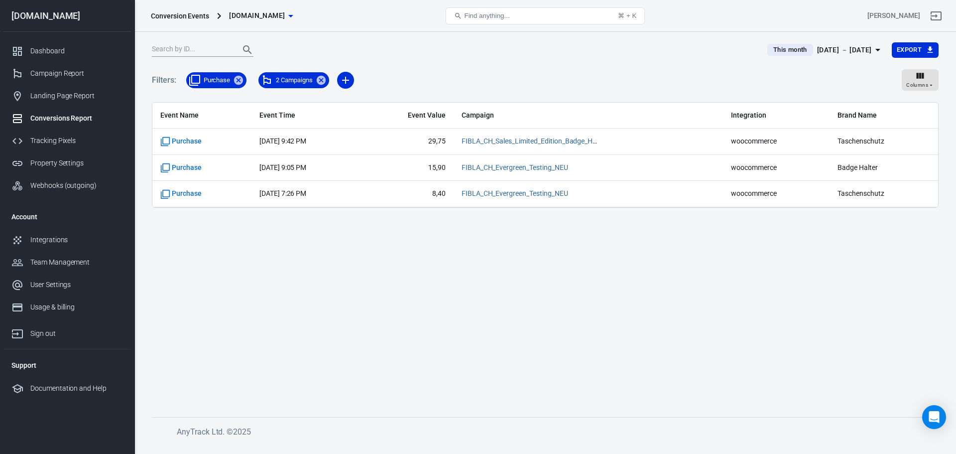
click at [346, 143] on span "Aug 8, 2025, 9:42 PM" at bounding box center [306, 141] width 93 height 10
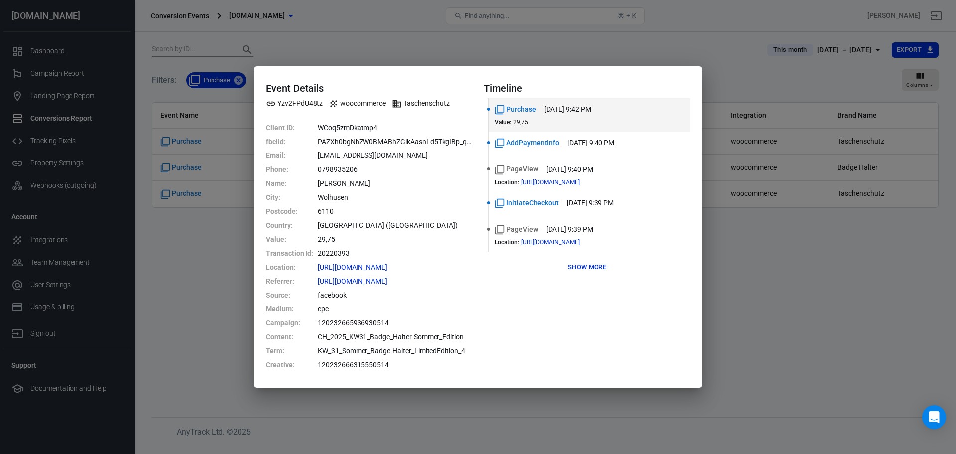
click at [724, 290] on div "Event Details Yzv2FPdU48tz woocommerce Taschenschutz Client ID : WCoq5zmDkatmp4…" at bounding box center [478, 227] width 956 height 454
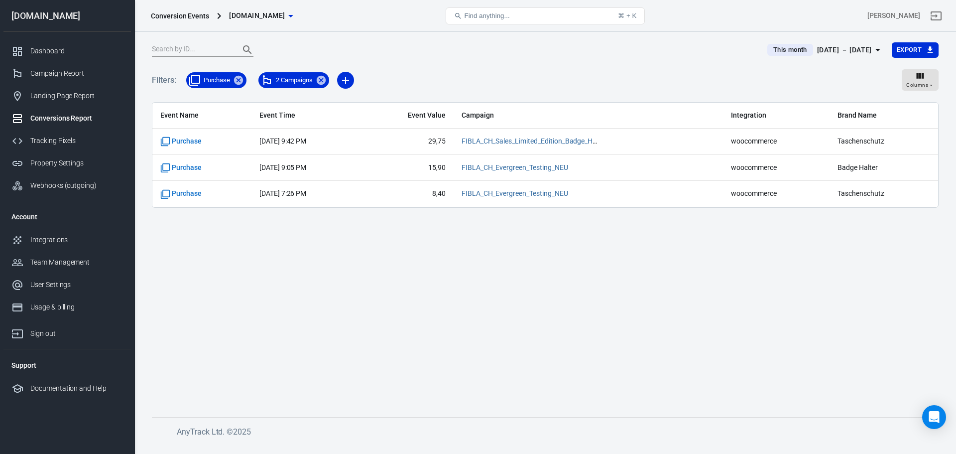
click at [253, 327] on main "This month Aug 1 － Aug 12, 2025 Export Filters: Purchase 2 Campaigns Columns Ev…" at bounding box center [545, 221] width 787 height 359
click at [345, 79] on icon "button" at bounding box center [346, 80] width 12 height 12
click at [362, 97] on li "Event Name" at bounding box center [372, 102] width 68 height 18
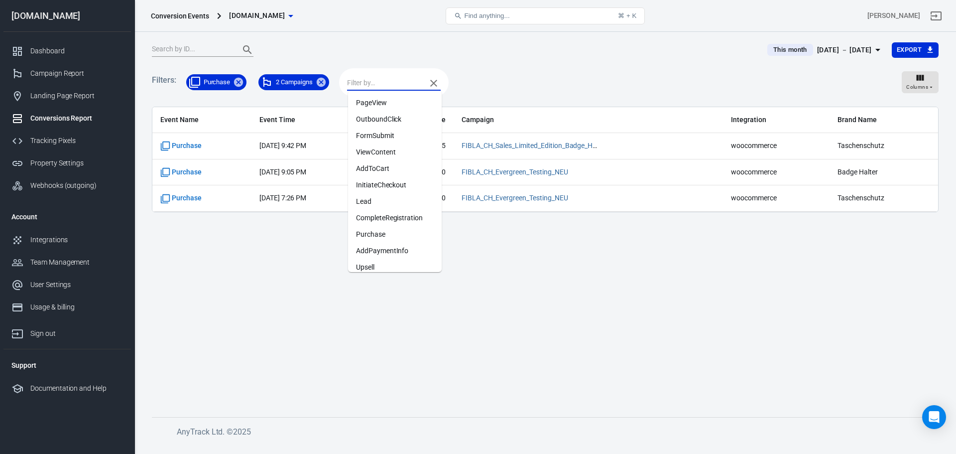
click at [378, 84] on input "text" at bounding box center [384, 83] width 74 height 12
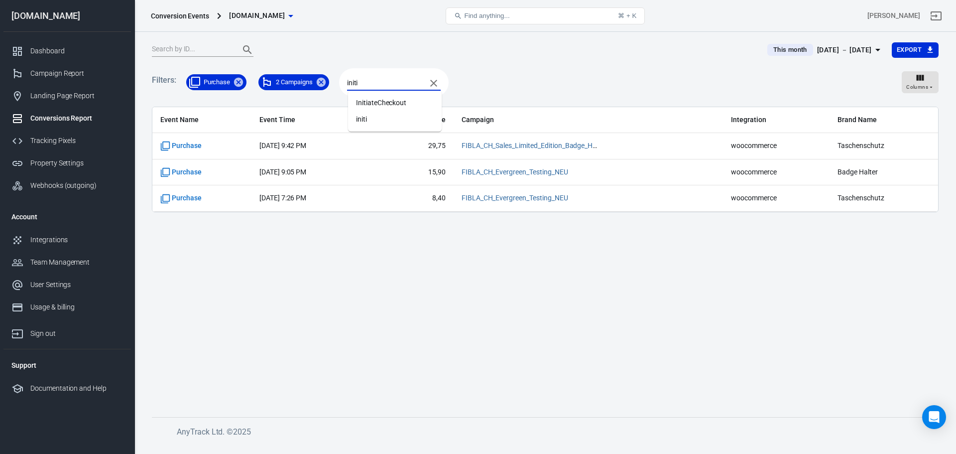
type input "initia"
click at [386, 103] on li "InitiateCheckout" at bounding box center [395, 103] width 94 height 16
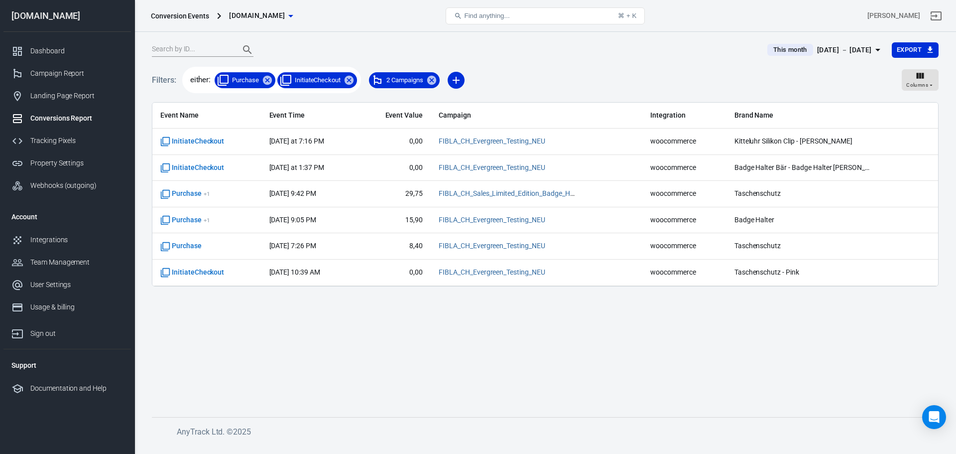
click at [309, 171] on time "last Sunday at 1:37 PM" at bounding box center [296, 167] width 55 height 8
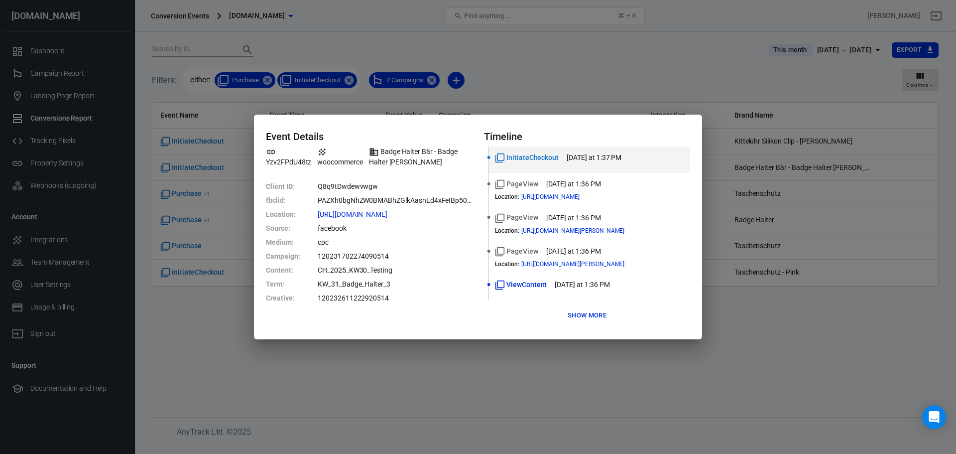
click at [586, 319] on button "Show more" at bounding box center [587, 315] width 44 height 15
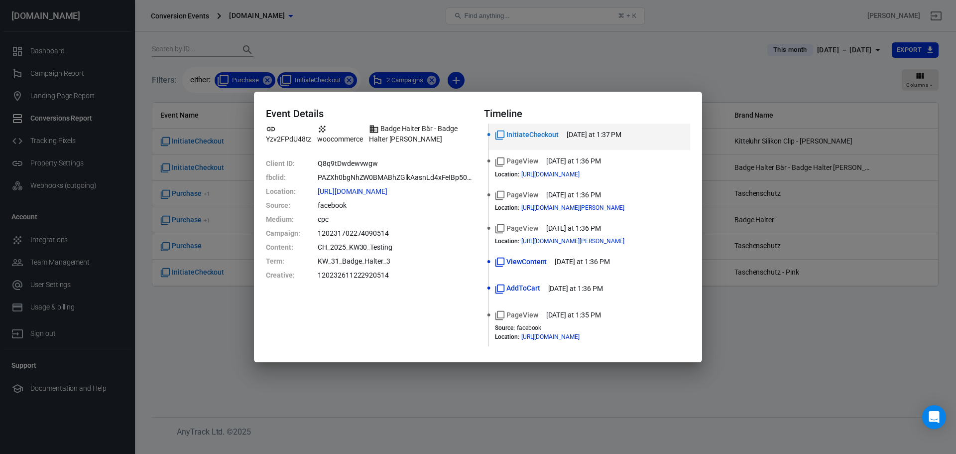
click at [408, 415] on div "Event Details Yzv2FPdU48tz woocommerce Badge Halter Bär - Badge Halter Bär Grau…" at bounding box center [478, 227] width 956 height 454
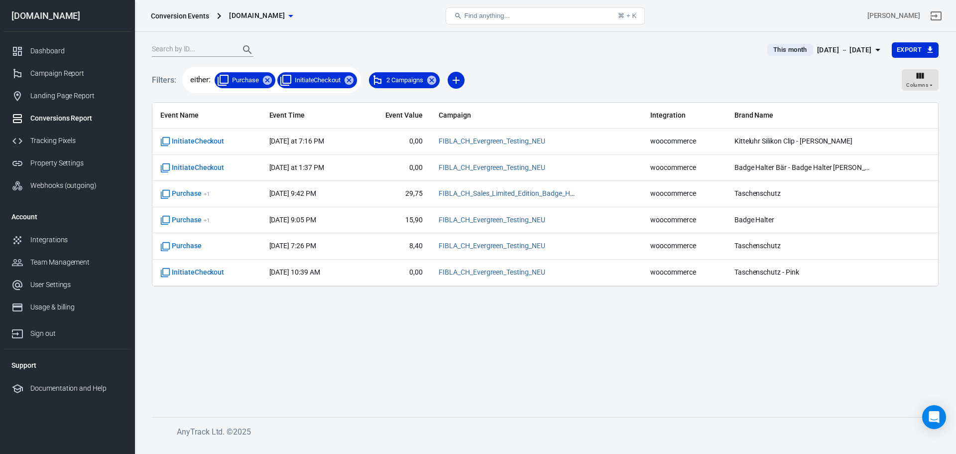
click at [350, 79] on icon at bounding box center [349, 79] width 9 height 9
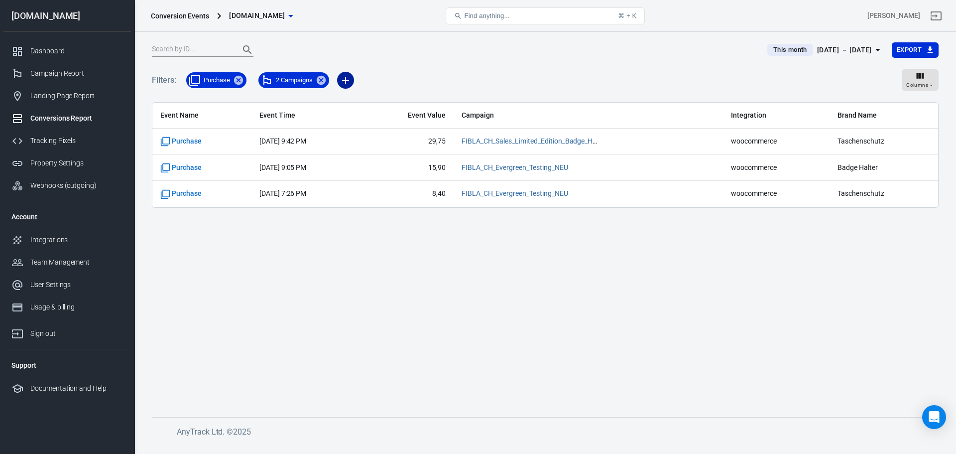
click at [351, 81] on icon "button" at bounding box center [346, 80] width 12 height 12
click at [370, 106] on li "Event Name" at bounding box center [372, 102] width 68 height 18
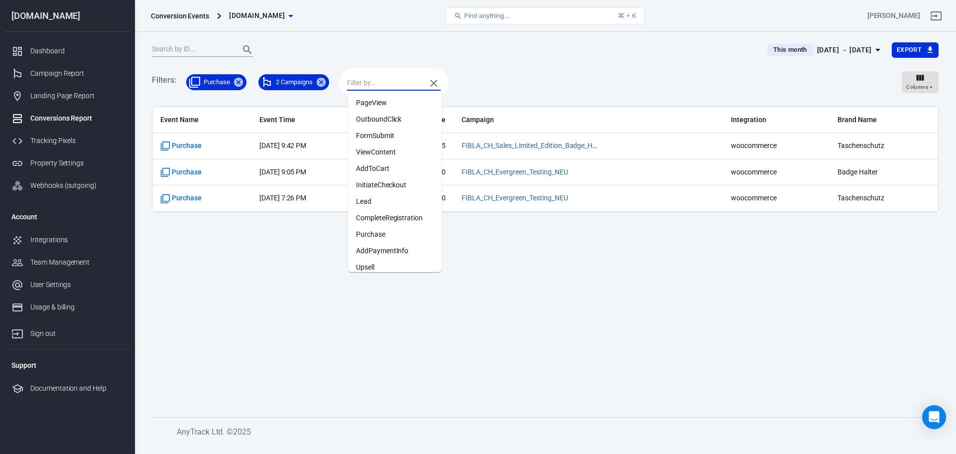
click at [372, 85] on input "text" at bounding box center [384, 83] width 74 height 12
click at [385, 168] on li "AddToCart" at bounding box center [395, 168] width 94 height 16
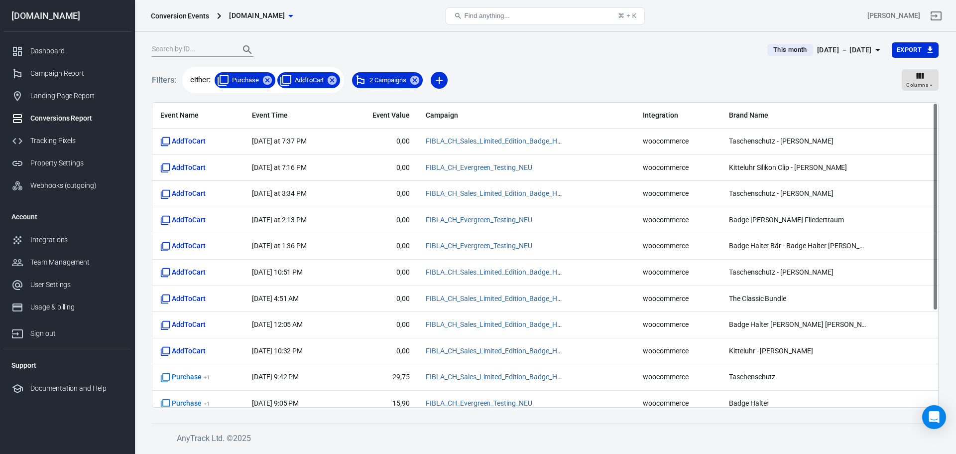
click at [333, 141] on span "yesterday at 7:37 PM" at bounding box center [293, 141] width 83 height 10
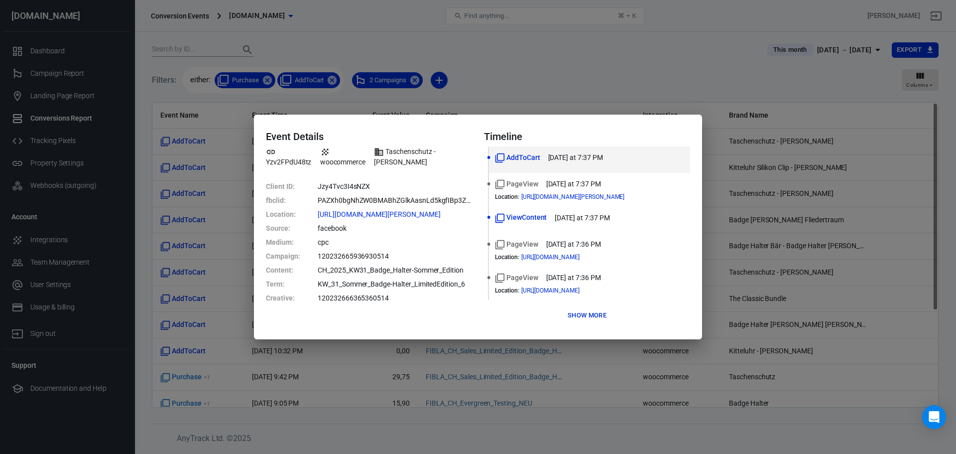
click at [588, 307] on div "AddToCart yesterday at 7:37 PM PageView yesterday at 7:37 PM Location : https:/…" at bounding box center [587, 234] width 206 height 177
click at [588, 310] on button "Show more" at bounding box center [587, 315] width 44 height 15
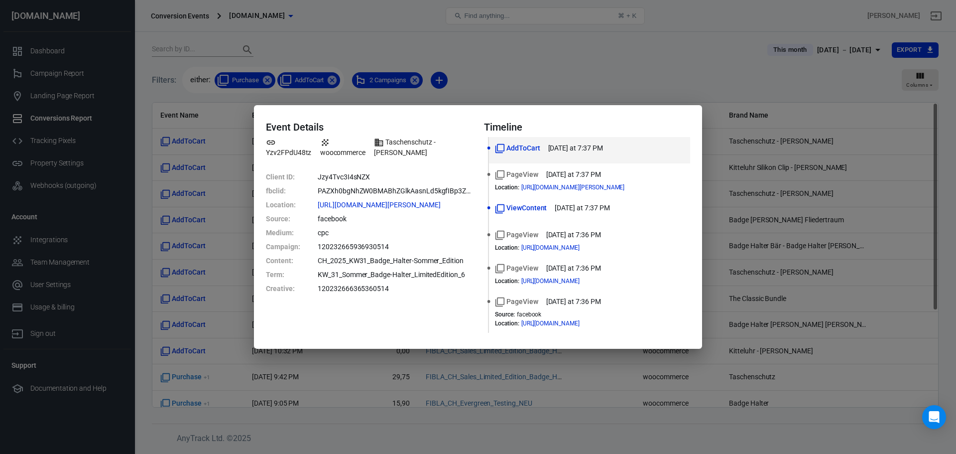
click at [640, 211] on div "ViewContent yesterday at 7:37 PM" at bounding box center [589, 208] width 189 height 10
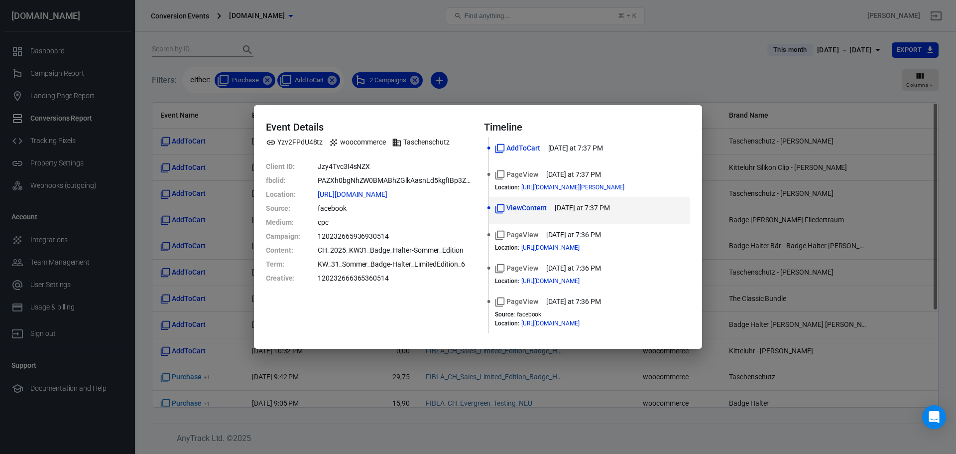
click at [648, 178] on div "PageView yesterday at 7:37 PM" at bounding box center [589, 174] width 189 height 10
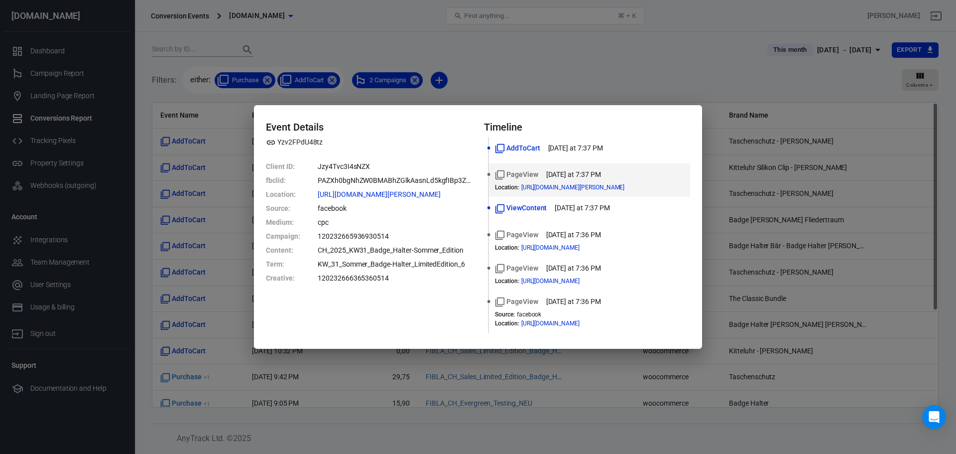
click at [507, 395] on div "Event Details Yzv2FPdU48tz Client ID : Jzy4Tvc3I4sNZX fbclid : PAZXh0bgNhZW0BMA…" at bounding box center [478, 227] width 956 height 454
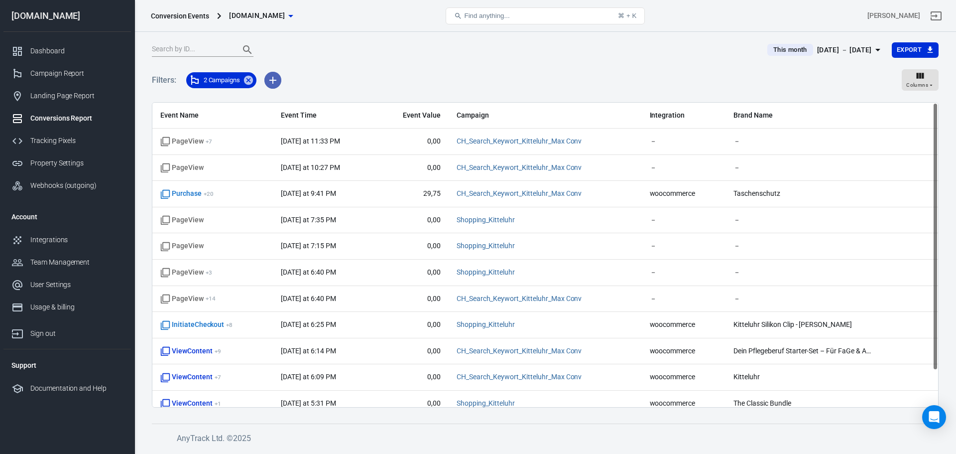
click at [277, 83] on icon "button" at bounding box center [273, 80] width 12 height 12
click at [304, 101] on li "Event Name" at bounding box center [299, 102] width 68 height 18
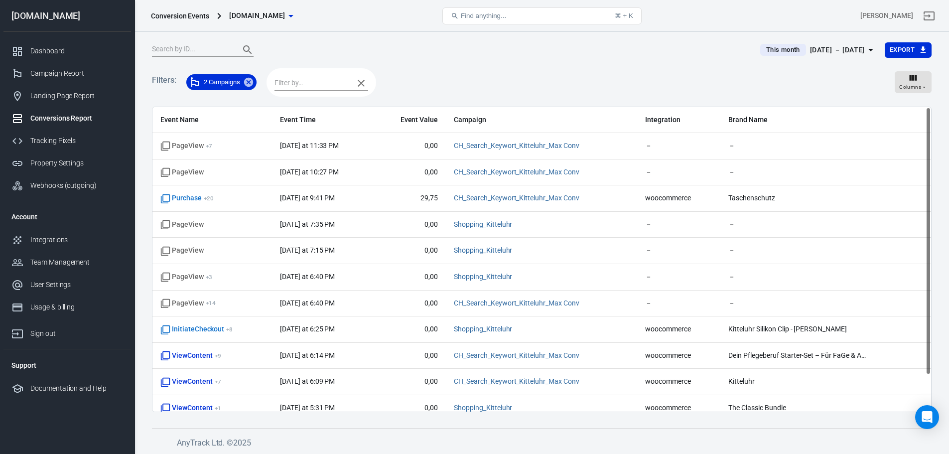
click at [309, 82] on input "text" at bounding box center [311, 83] width 74 height 12
type input "purch"
click at [305, 97] on li "Purchase" at bounding box center [322, 103] width 94 height 16
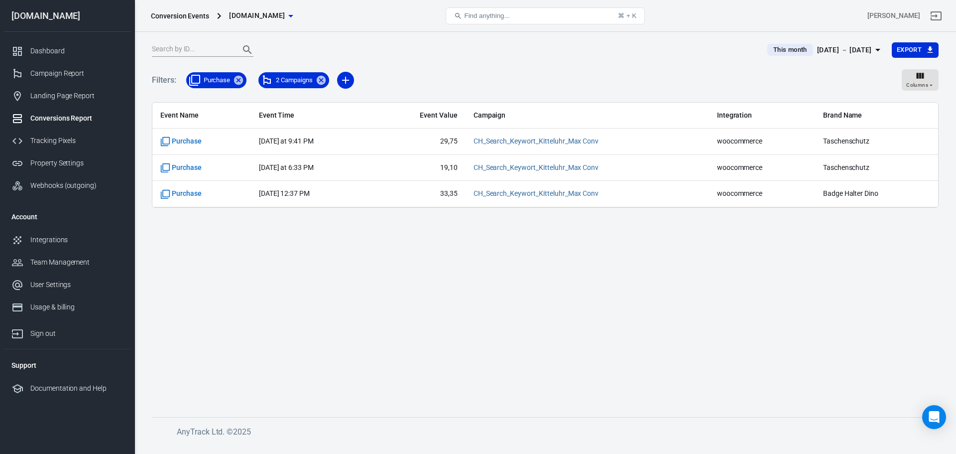
click at [216, 290] on main "This month [DATE] － [DATE] Export Filters: Purchase 2 Campaigns Columns Event N…" at bounding box center [545, 221] width 787 height 359
click at [346, 77] on icon "button" at bounding box center [346, 80] width 12 height 12
click at [371, 105] on li "Event Name" at bounding box center [372, 102] width 68 height 18
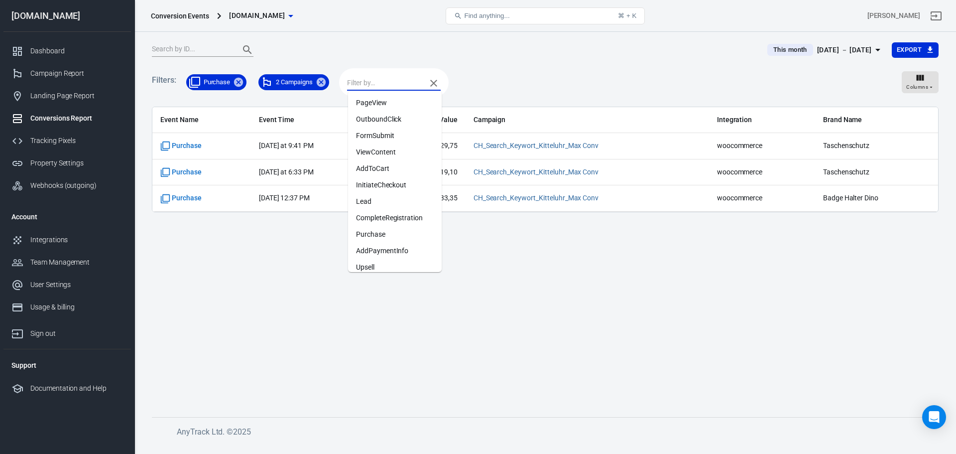
click at [383, 86] on input "text" at bounding box center [384, 83] width 74 height 12
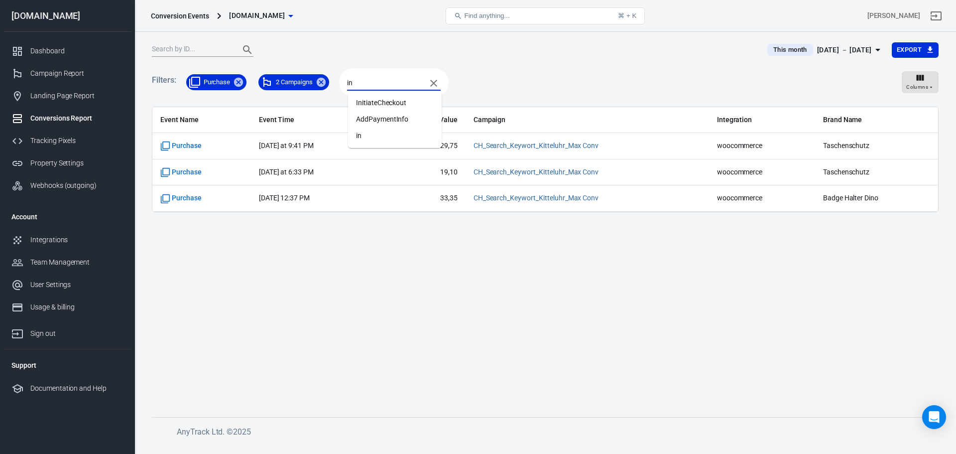
type input "ini"
click at [417, 99] on li "InitiateCheckout" at bounding box center [395, 103] width 94 height 16
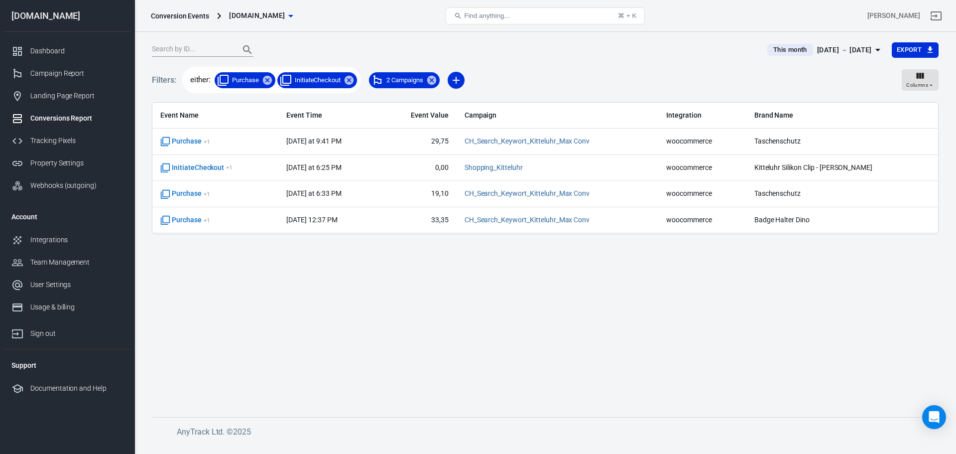
click at [269, 167] on span "InitiateCheckout + 1" at bounding box center [215, 168] width 110 height 10
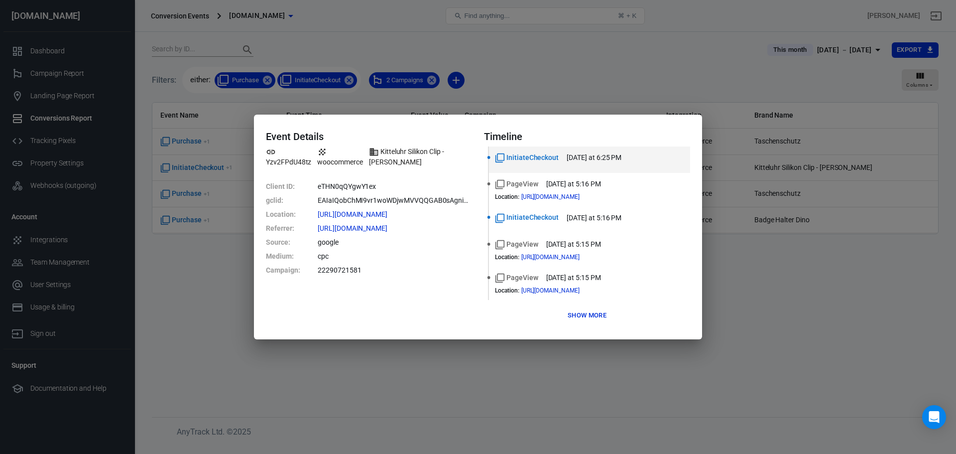
click at [589, 317] on button "Show more" at bounding box center [587, 315] width 44 height 15
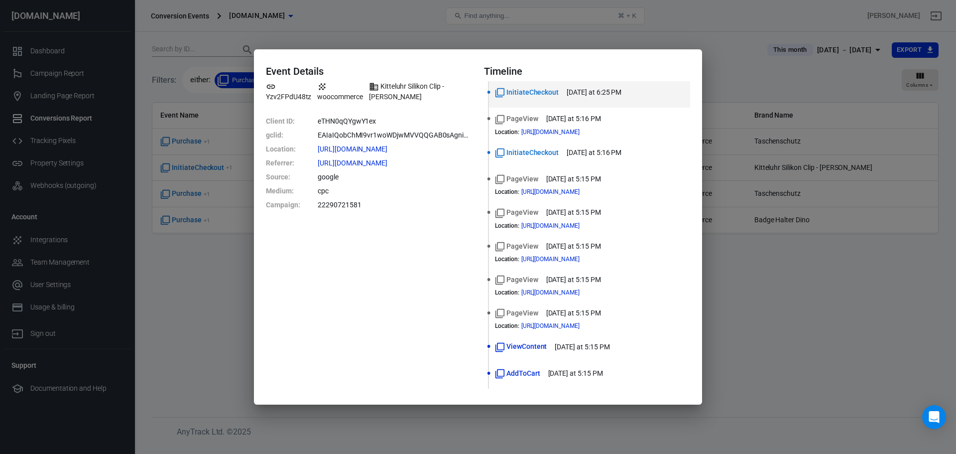
click at [622, 95] on time "yesterday at 6:25 PM" at bounding box center [594, 92] width 55 height 10
click at [637, 123] on div "PageView yesterday at 5:16 PM" at bounding box center [589, 119] width 189 height 10
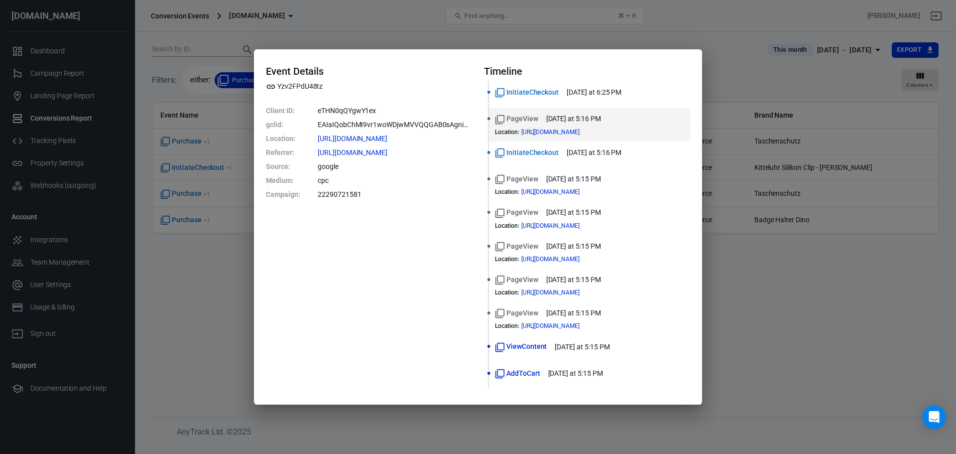
click at [648, 152] on div "InitiateCheckout yesterday at 5:16 PM" at bounding box center [589, 152] width 189 height 10
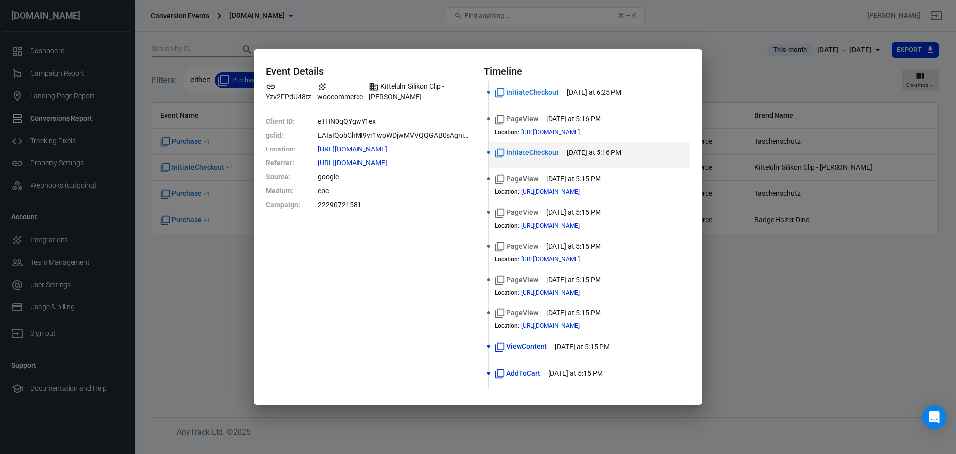
click at [736, 294] on div "Event Details Yzv2FPdU48tz woocommerce Kitteluhr Silikon Clip - Schwarz Client …" at bounding box center [478, 227] width 956 height 454
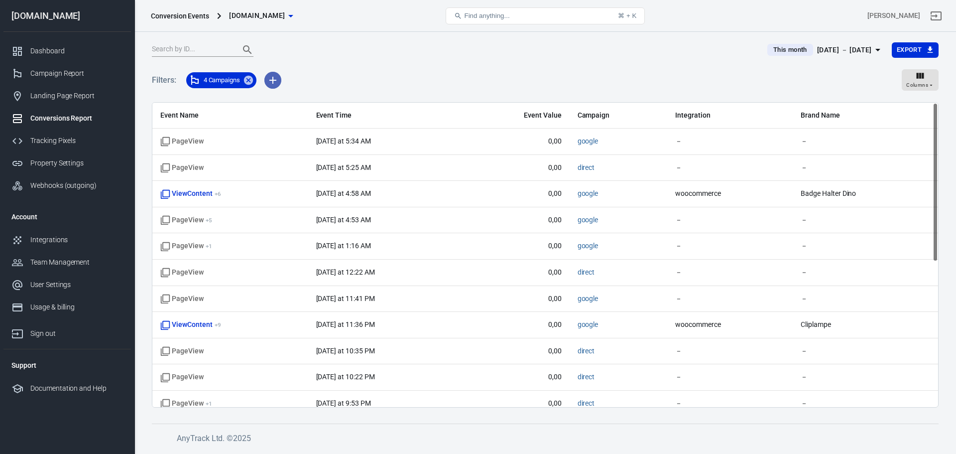
click at [277, 82] on icon "button" at bounding box center [273, 80] width 12 height 12
click at [309, 101] on li "Event Name" at bounding box center [299, 102] width 68 height 18
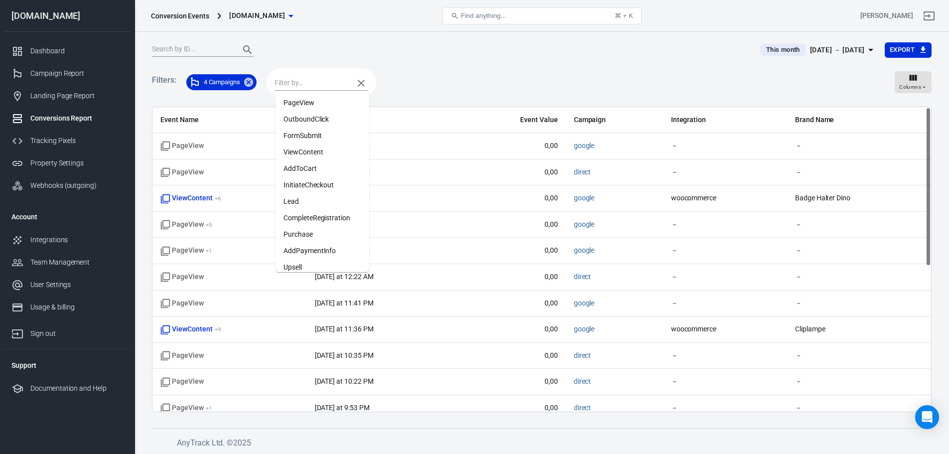
click at [293, 76] on div at bounding box center [321, 83] width 94 height 14
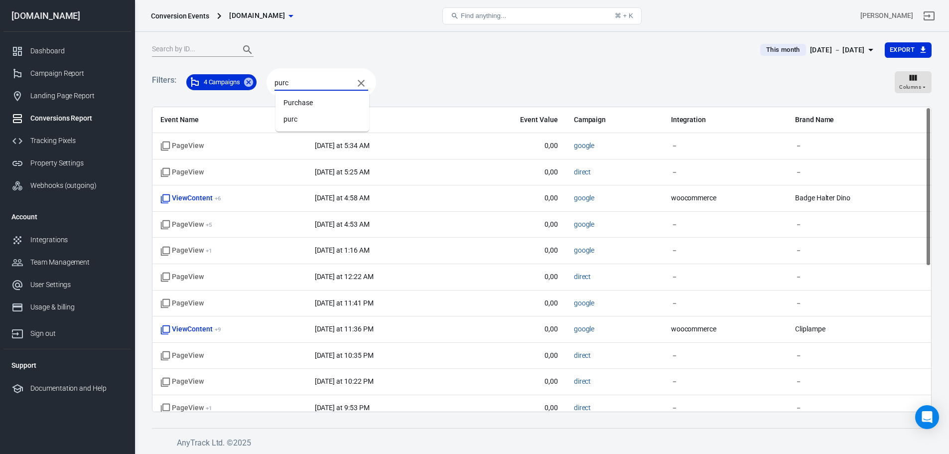
type input "purch"
click at [298, 106] on li "Purchase" at bounding box center [322, 103] width 94 height 16
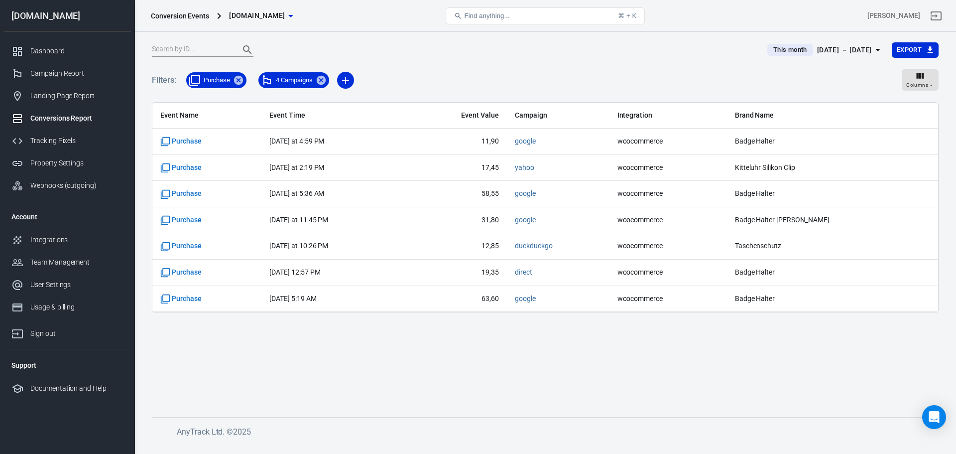
click at [317, 377] on main "This month [DATE] － [DATE] Export Filters: Purchase 4 Campaigns Columns Event N…" at bounding box center [545, 221] width 787 height 359
click at [308, 373] on main "This month [DATE] － [DATE] Export Filters: Purchase 4 Campaigns Columns Event N…" at bounding box center [545, 221] width 787 height 359
click at [190, 382] on main "This month [DATE] － [DATE] Export Filters: Purchase 4 Campaigns Columns Event N…" at bounding box center [545, 221] width 787 height 359
click at [239, 81] on icon at bounding box center [238, 79] width 9 height 9
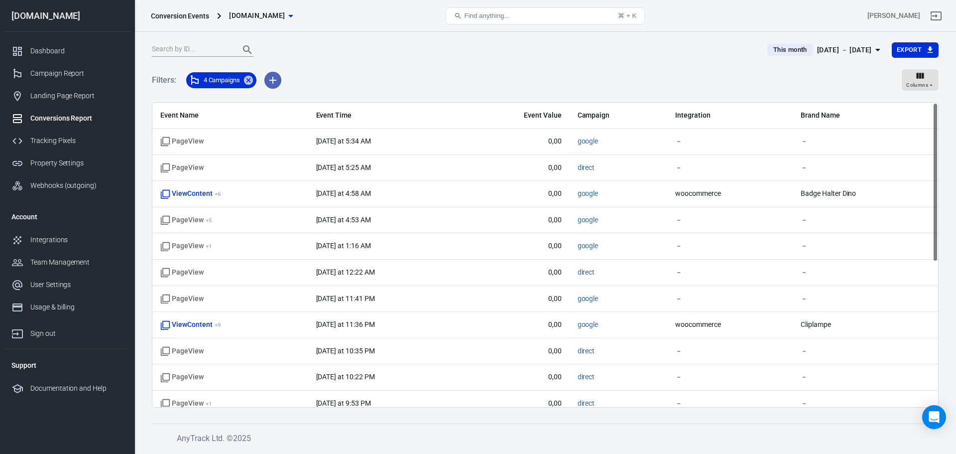
click at [267, 81] on button "button" at bounding box center [272, 80] width 17 height 17
click at [295, 98] on li "Event Name" at bounding box center [299, 102] width 68 height 18
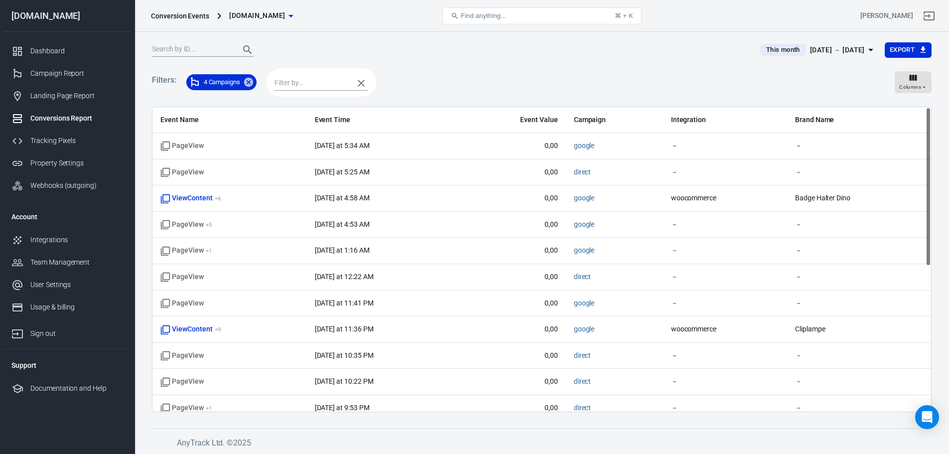
click at [288, 83] on input "text" at bounding box center [311, 83] width 74 height 12
type input "initia"
click at [321, 101] on li "InitiateCheckout" at bounding box center [322, 103] width 94 height 16
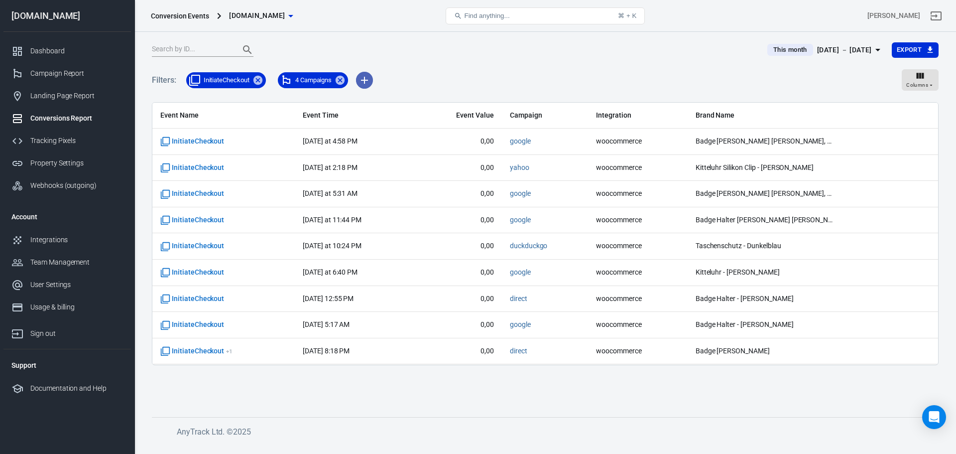
click at [362, 77] on icon "button" at bounding box center [365, 80] width 12 height 12
click at [379, 98] on li "Event Name" at bounding box center [392, 102] width 68 height 18
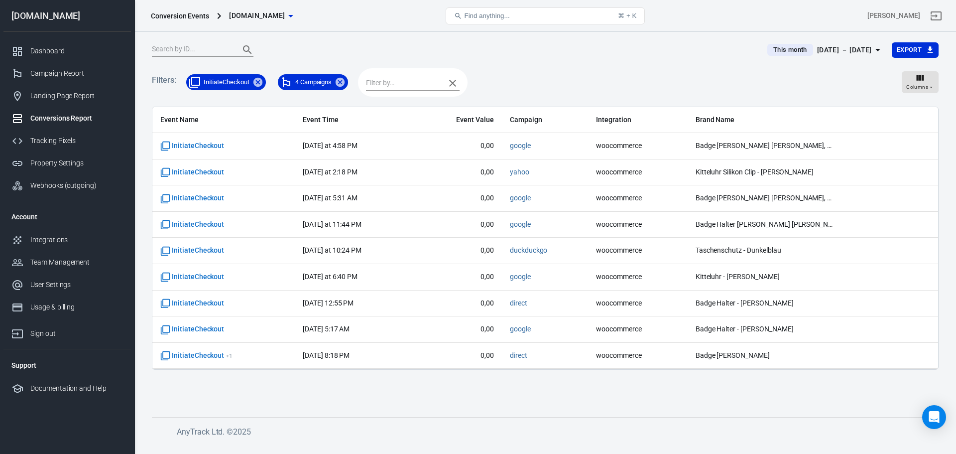
click at [391, 83] on input "text" at bounding box center [403, 83] width 74 height 12
type input "add"
click at [399, 103] on li "AddToCart" at bounding box center [415, 103] width 94 height 16
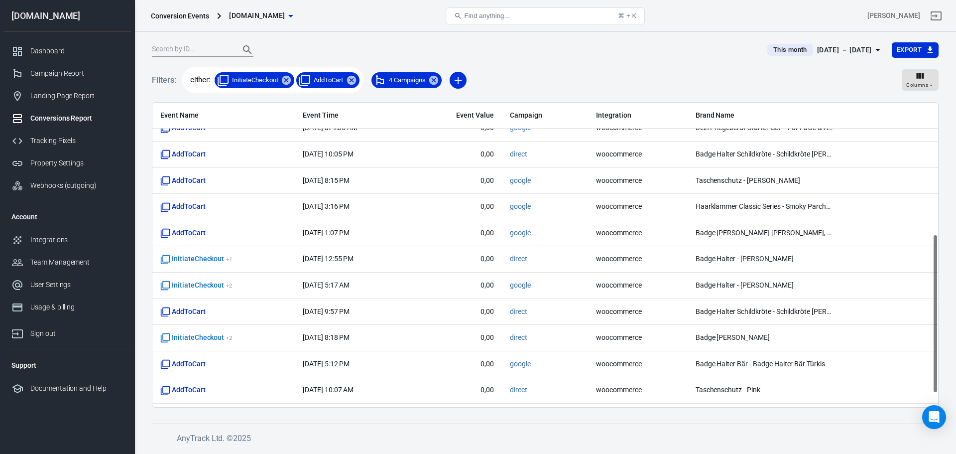
scroll to position [277, 0]
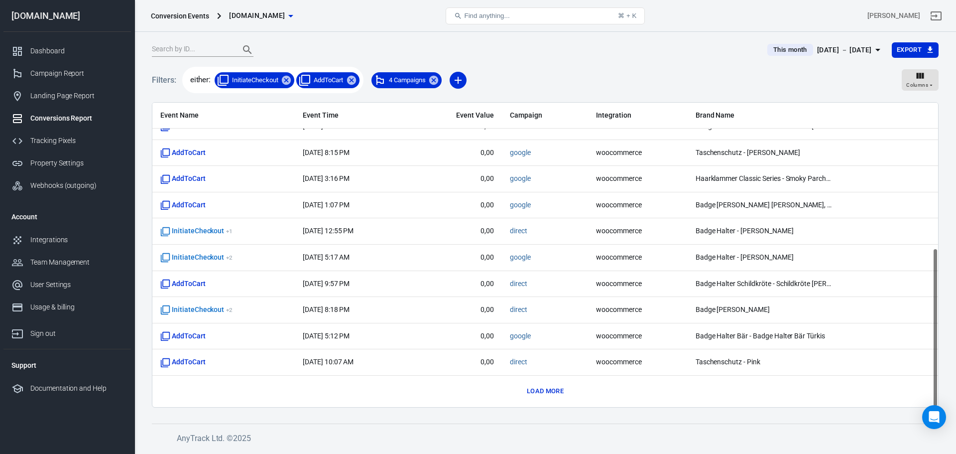
click at [288, 82] on icon at bounding box center [286, 79] width 9 height 9
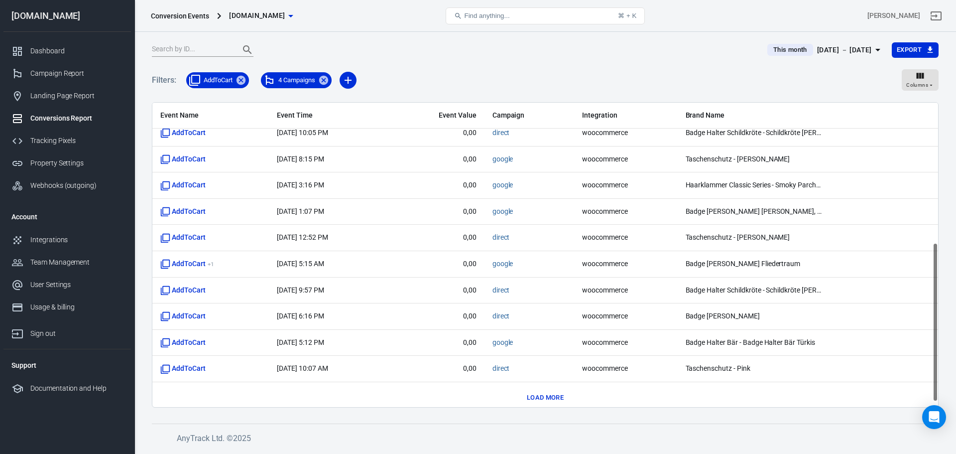
scroll to position [277, 0]
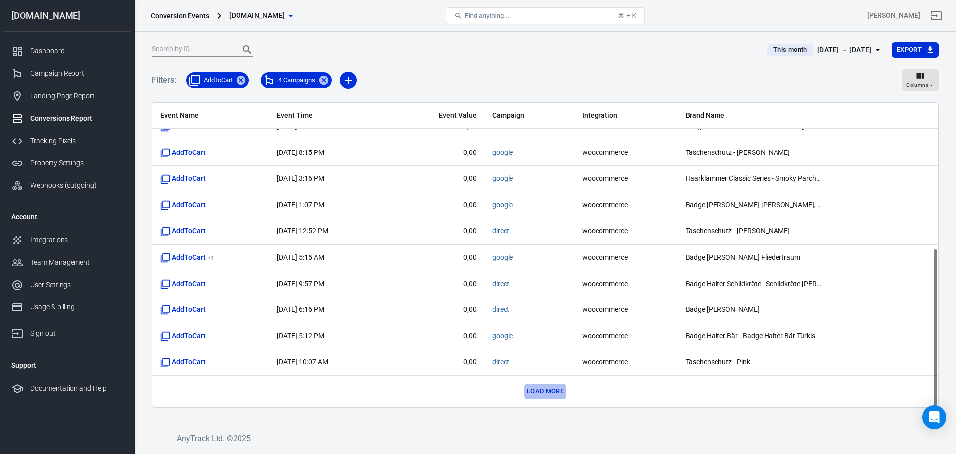
click at [535, 391] on button "Load more" at bounding box center [545, 391] width 42 height 15
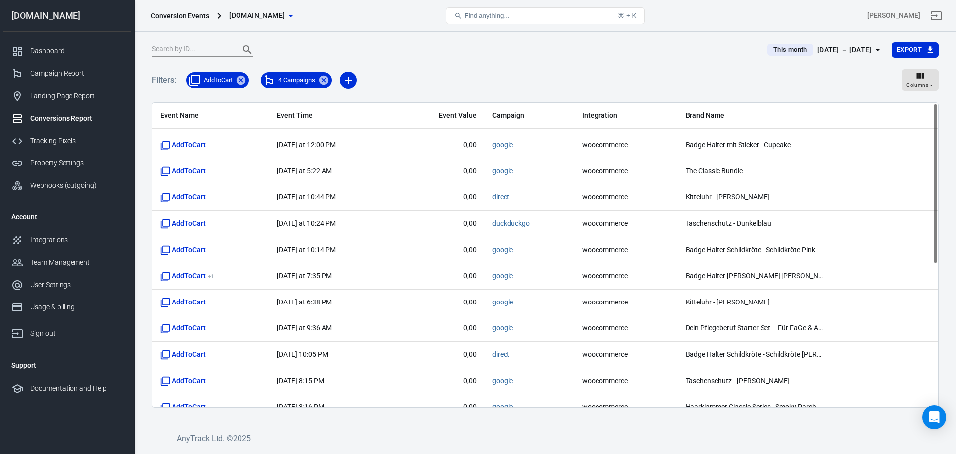
scroll to position [0, 0]
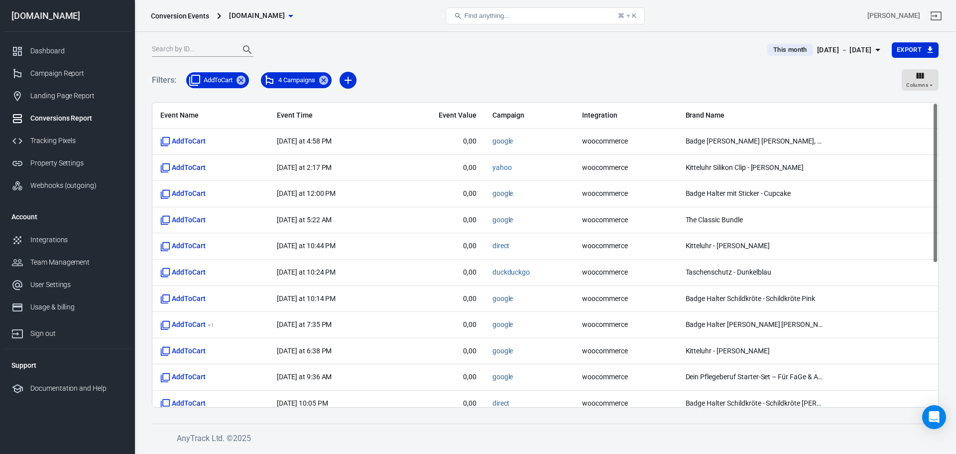
click at [238, 147] on td "AddToCart" at bounding box center [210, 142] width 117 height 26
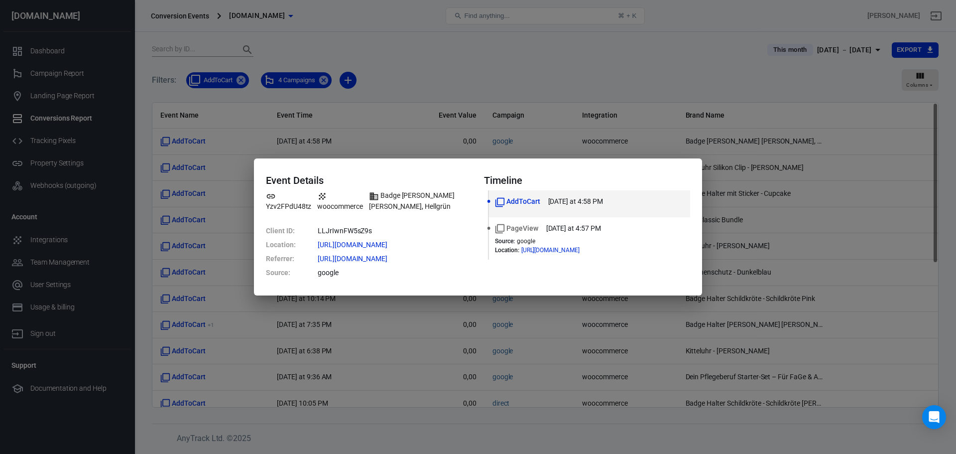
click at [632, 232] on div "PageView [DATE] at 4:57 PM" at bounding box center [589, 228] width 189 height 10
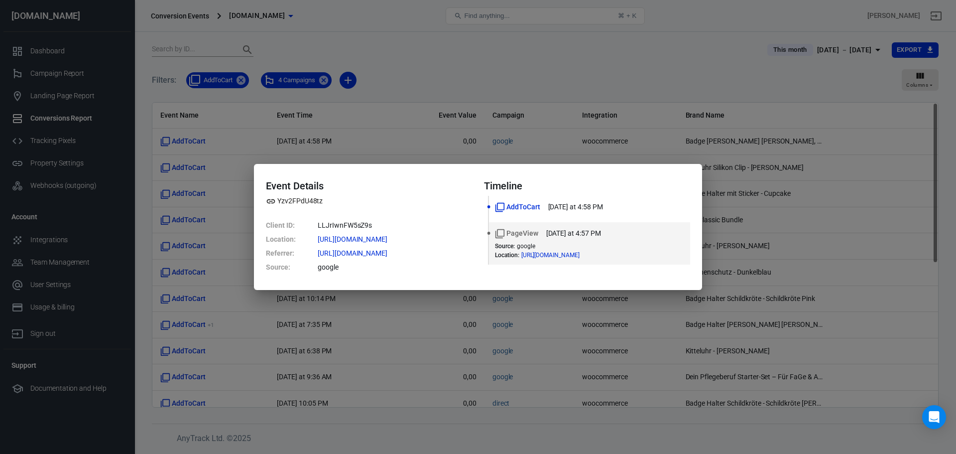
click at [597, 255] on icon at bounding box center [594, 255] width 6 height 6
click at [629, 56] on div "Event Details Yzv2FPdU48tz Client ID : LLJrIwnFW5sZ9s Location : [URL][DOMAIN_N…" at bounding box center [478, 227] width 956 height 454
